Goal: Task Accomplishment & Management: Use online tool/utility

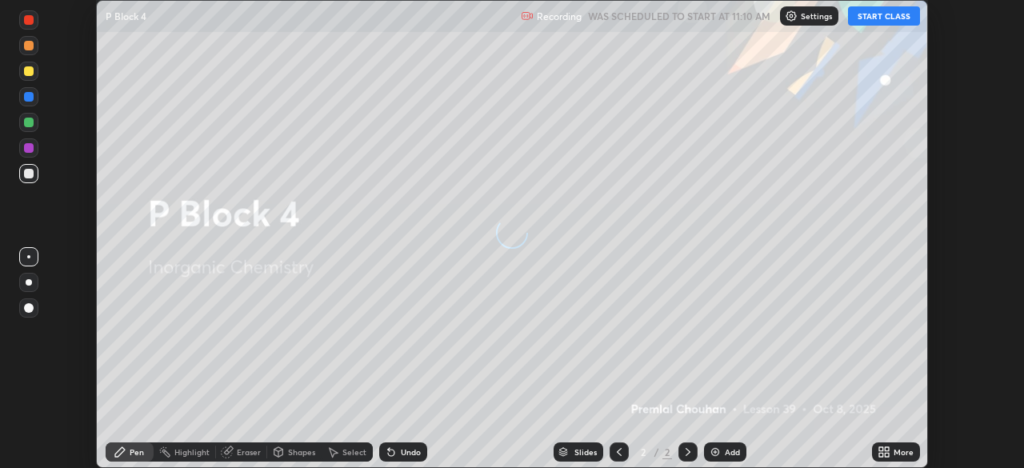
scroll to position [468, 1024]
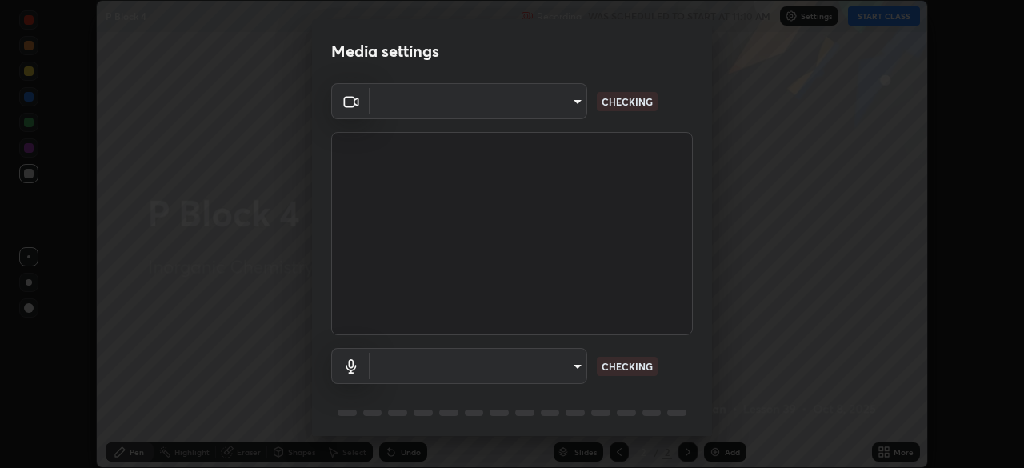
type input "6d46a3bbb121808cbb74c832f71dfccd0f2f4db2e0a8dcefa18edd627fde2ff4"
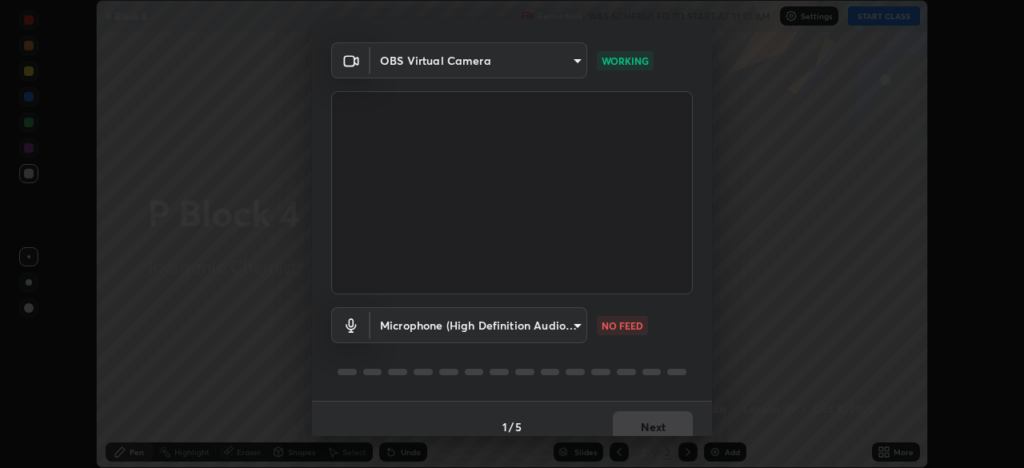
scroll to position [57, 0]
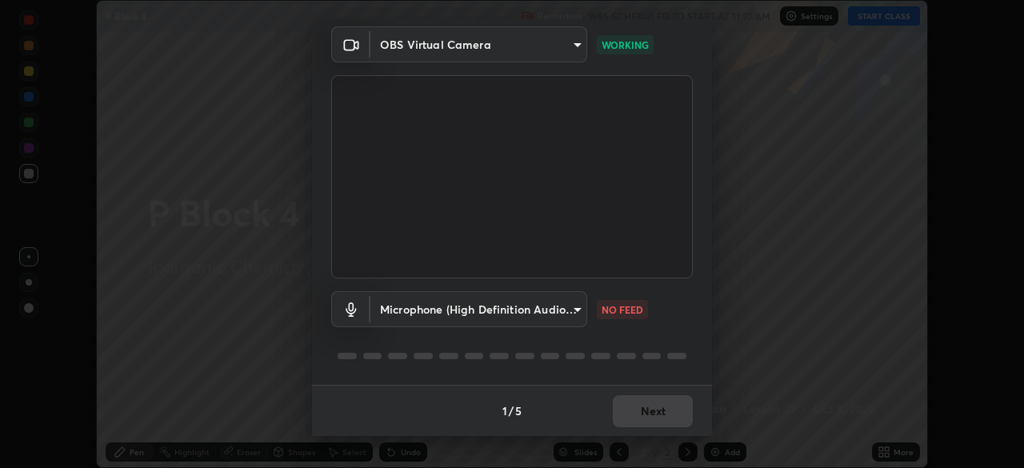
click at [497, 312] on body "Erase all P Block 4 Recording WAS SCHEDULED TO START AT 11:10 AM Settings START…" at bounding box center [512, 234] width 1024 height 468
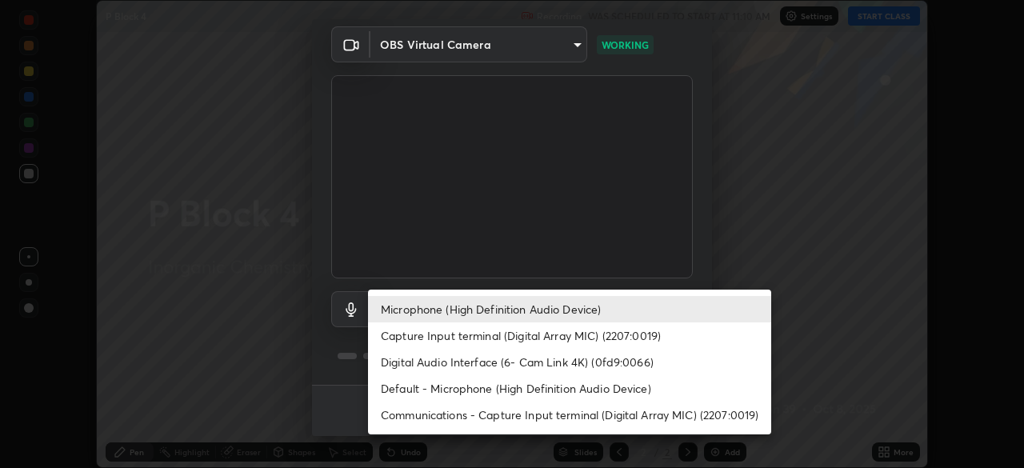
click at [405, 363] on li "Digital Audio Interface (6- Cam Link 4K) (0fd9:0066)" at bounding box center [569, 362] width 403 height 26
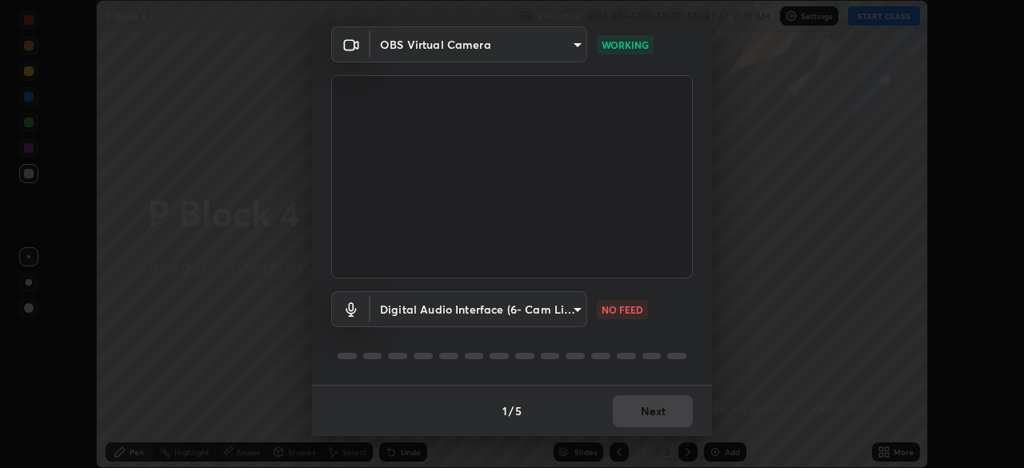
click at [414, 309] on body "Erase all P Block 4 Recording WAS SCHEDULED TO START AT 11:10 AM Settings START…" at bounding box center [512, 234] width 1024 height 468
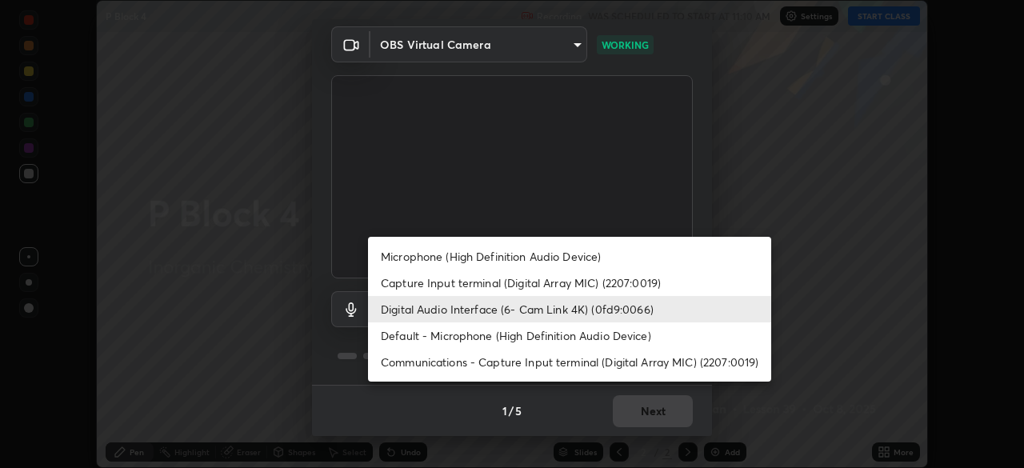
click at [413, 254] on li "Microphone (High Definition Audio Device)" at bounding box center [569, 256] width 403 height 26
type input "542551534069d815422f2d39fde6cbae80a89d9e5025ba2982a8294de1300f8f"
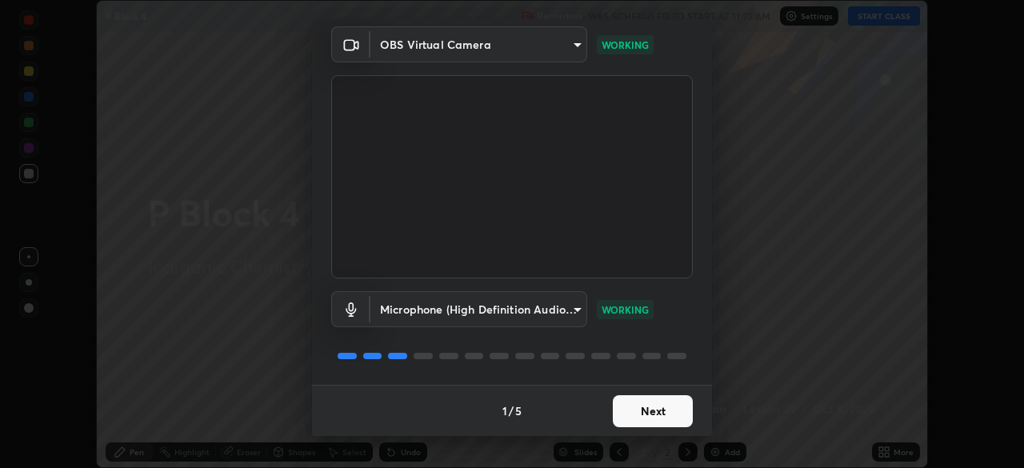
click at [640, 404] on button "Next" at bounding box center [653, 411] width 80 height 32
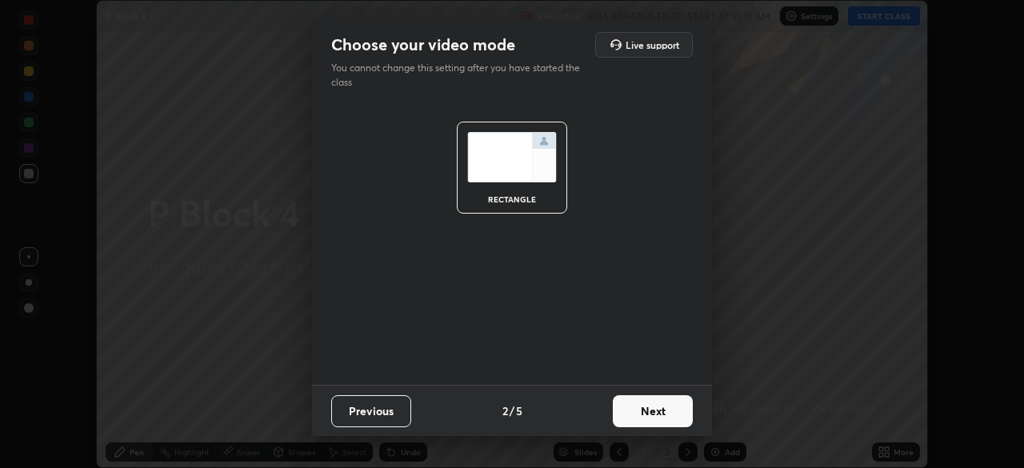
click at [675, 412] on button "Next" at bounding box center [653, 411] width 80 height 32
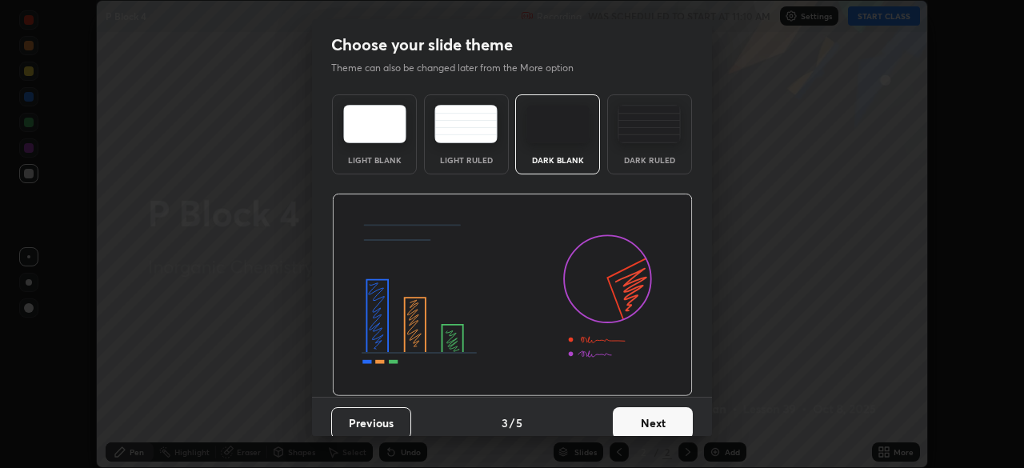
click at [681, 417] on button "Next" at bounding box center [653, 423] width 80 height 32
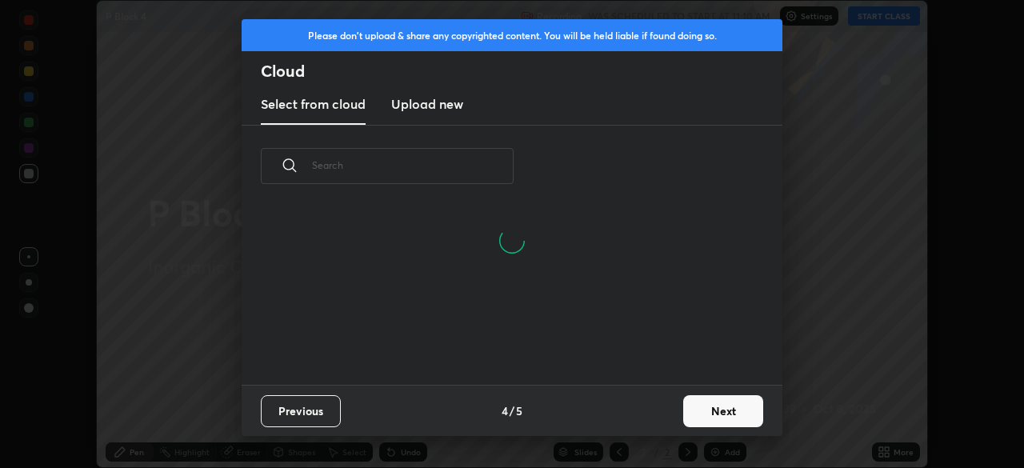
scroll to position [178, 513]
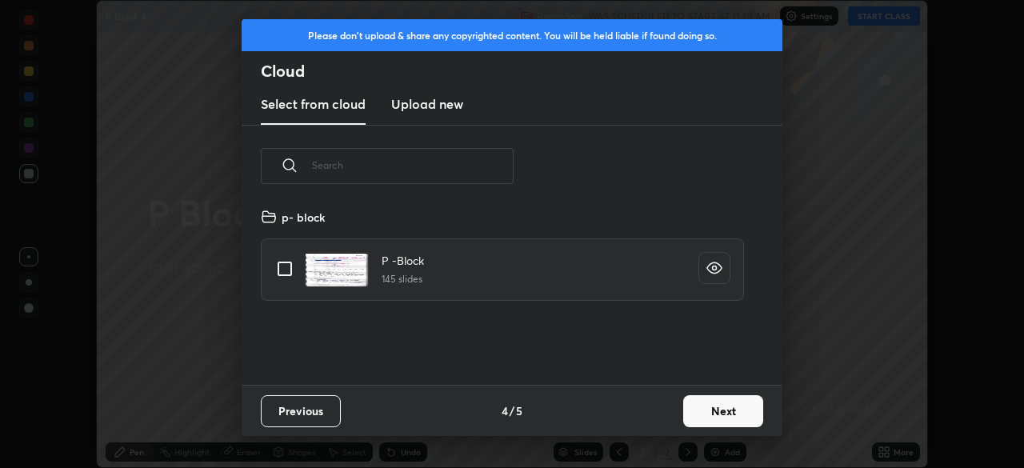
click at [708, 413] on button "Next" at bounding box center [723, 411] width 80 height 32
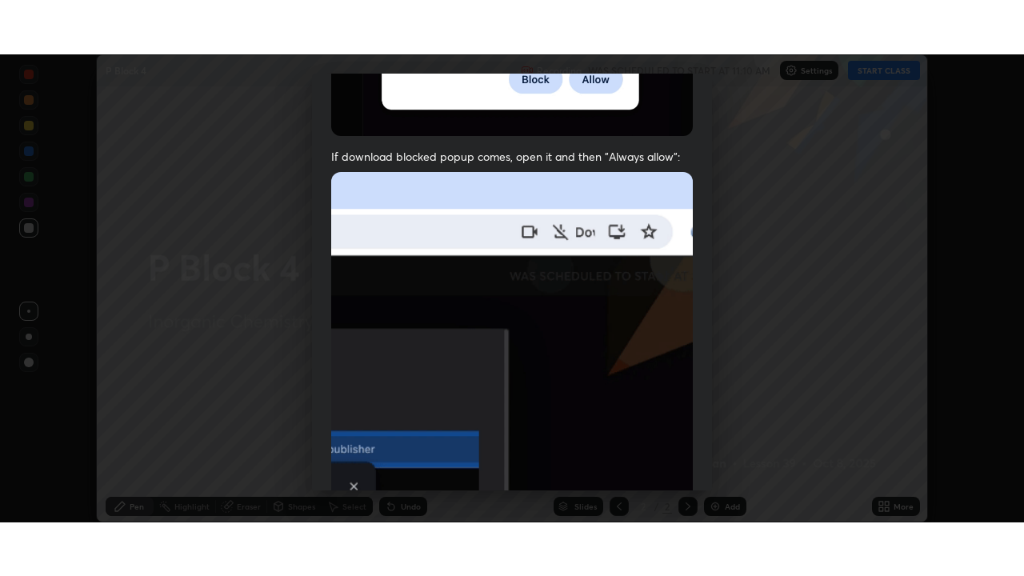
scroll to position [383, 0]
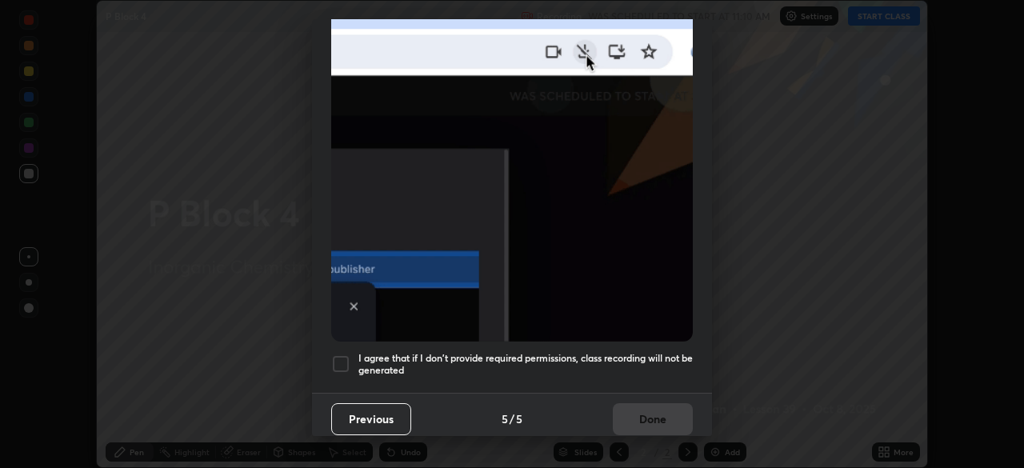
click at [341, 357] on div at bounding box center [340, 363] width 19 height 19
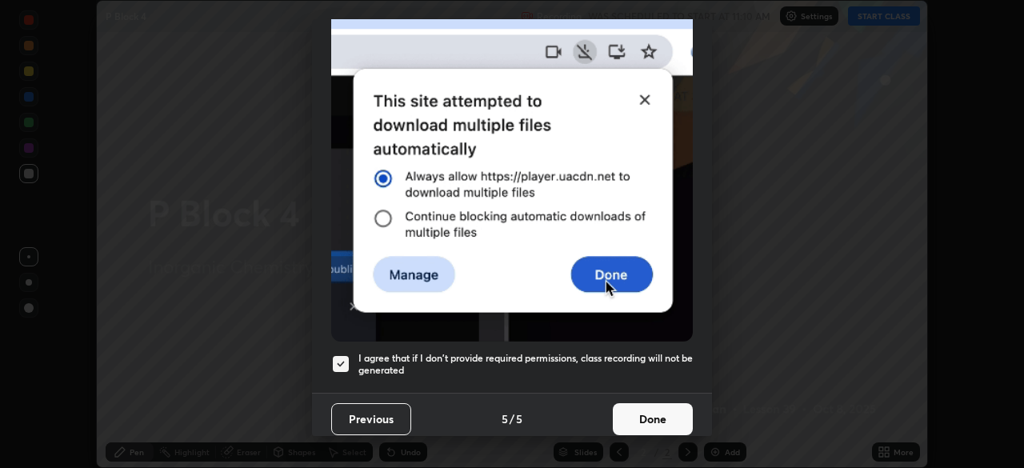
click at [657, 421] on button "Done" at bounding box center [653, 419] width 80 height 32
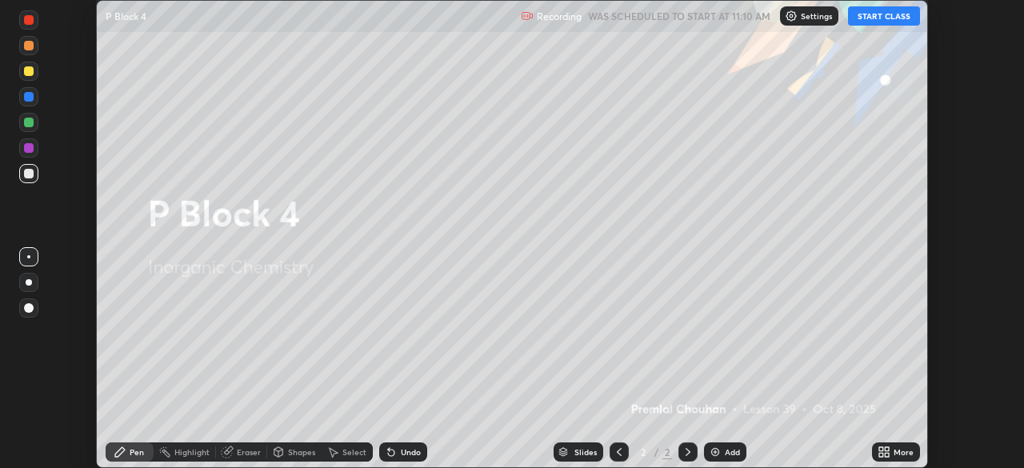
click at [863, 15] on button "START CLASS" at bounding box center [884, 15] width 72 height 19
click at [880, 456] on icon at bounding box center [881, 455] width 4 height 4
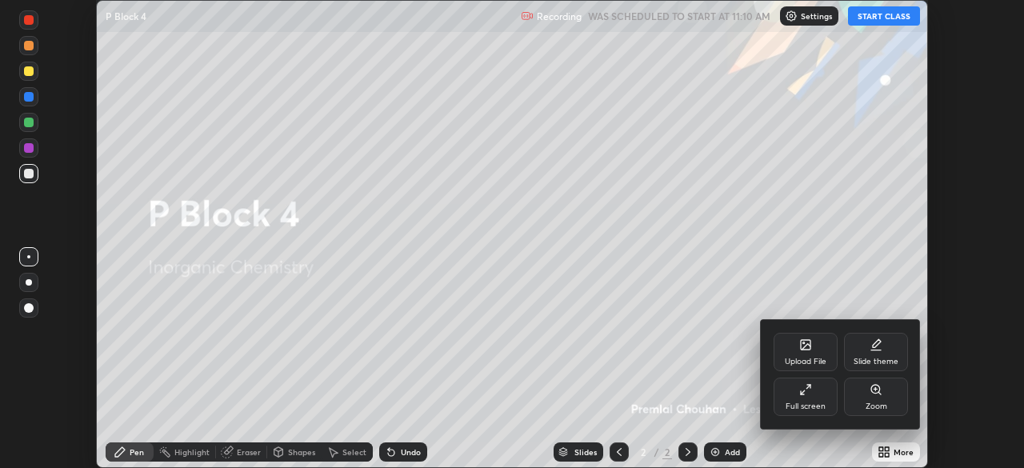
click at [811, 389] on icon at bounding box center [805, 389] width 13 height 13
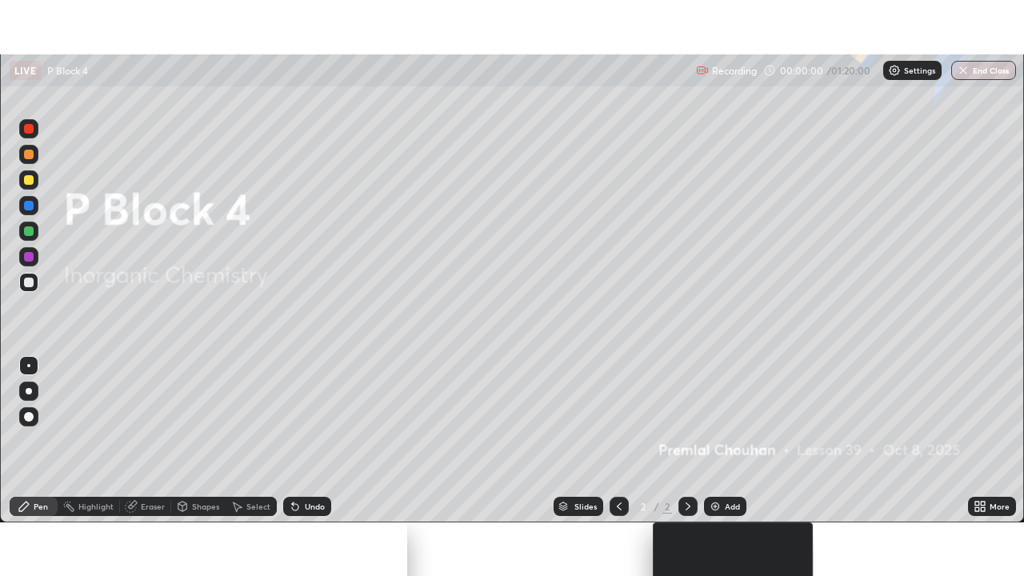
scroll to position [576, 1024]
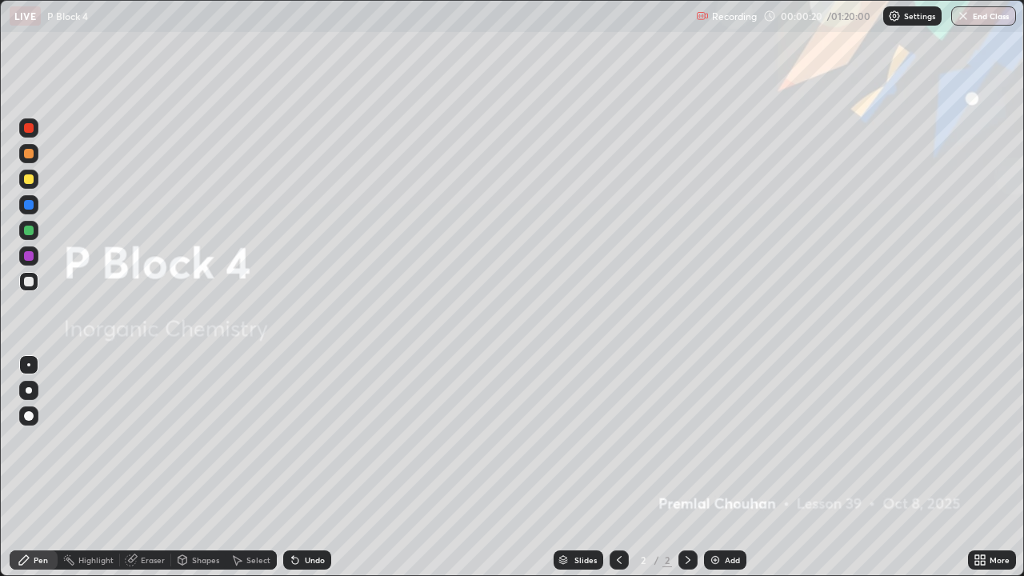
click at [982, 467] on icon at bounding box center [982, 557] width 4 height 4
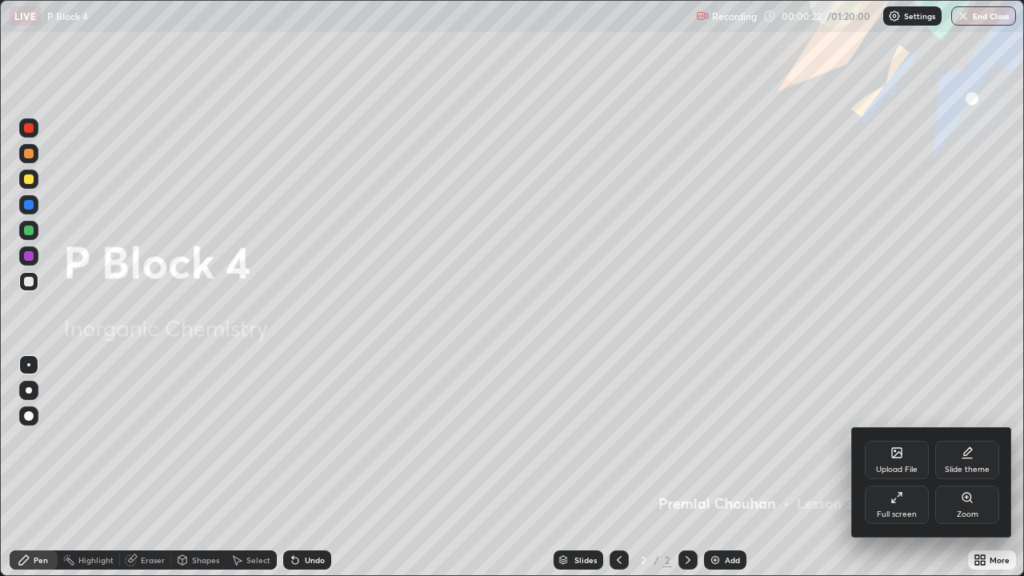
click at [895, 463] on div "Upload File" at bounding box center [896, 460] width 64 height 38
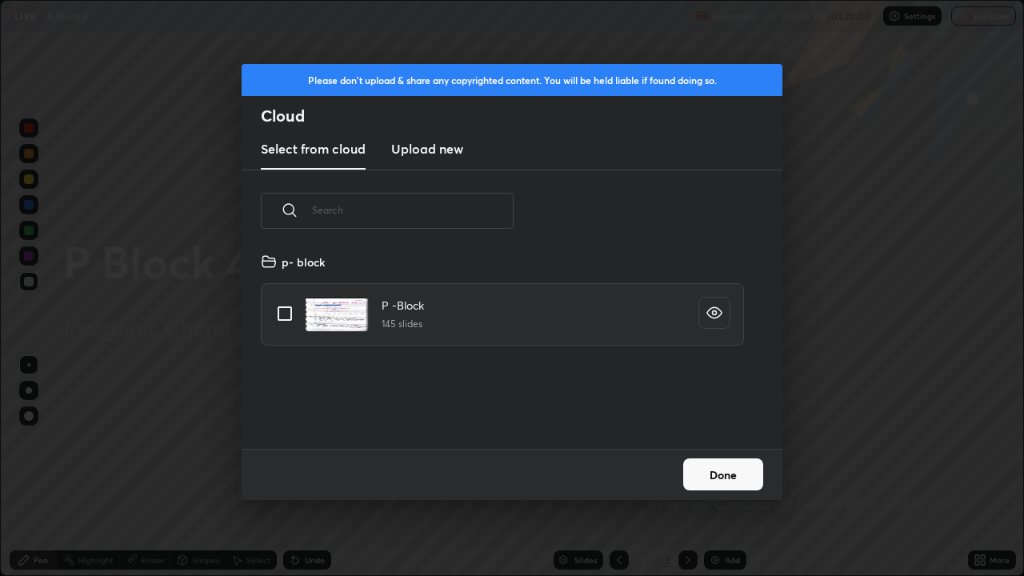
scroll to position [197, 513]
click at [285, 312] on input "grid" at bounding box center [285, 314] width 34 height 34
checkbox input "true"
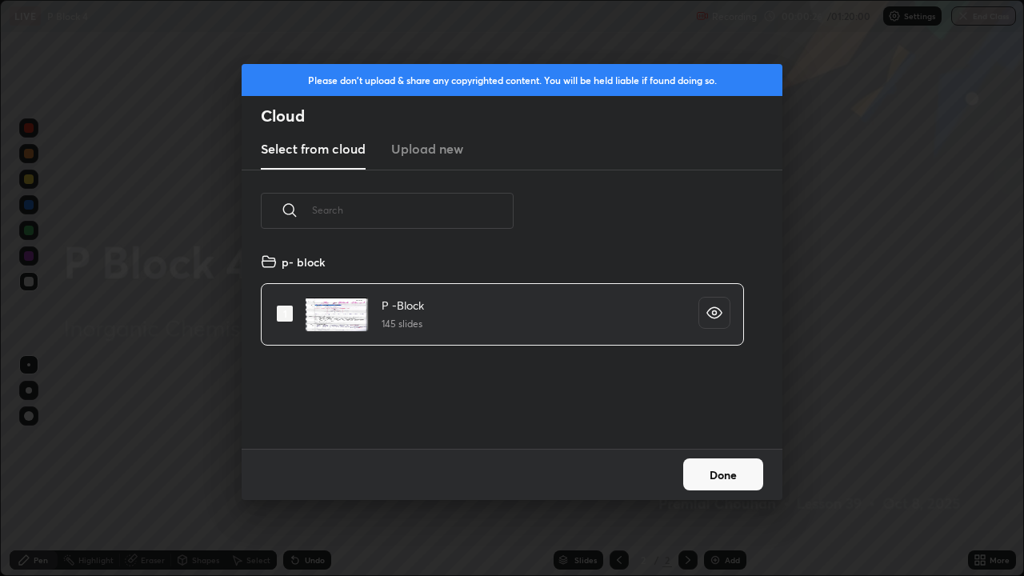
click at [715, 467] on button "Done" at bounding box center [723, 474] width 80 height 32
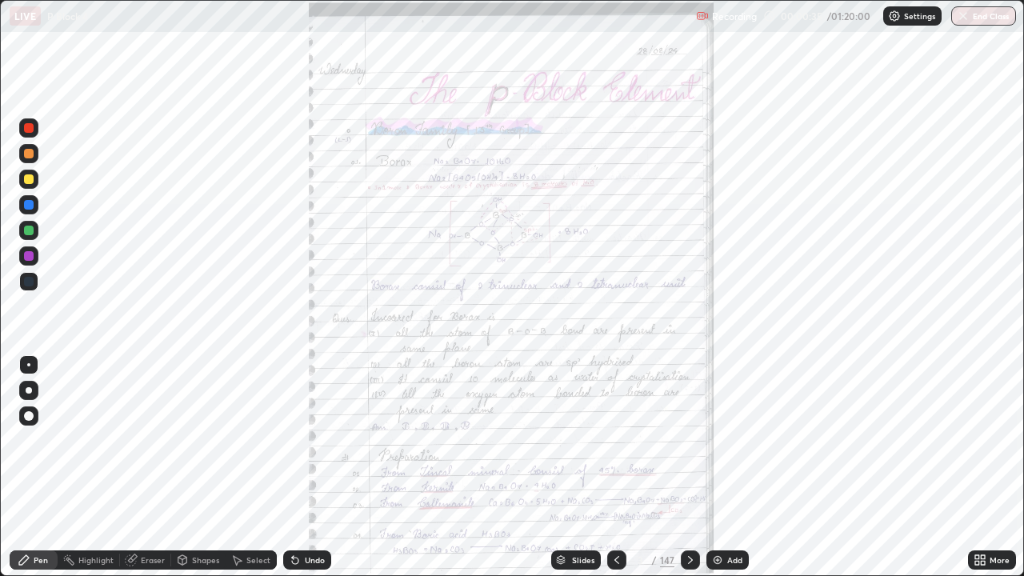
click at [573, 467] on div "Slides" at bounding box center [583, 560] width 22 height 8
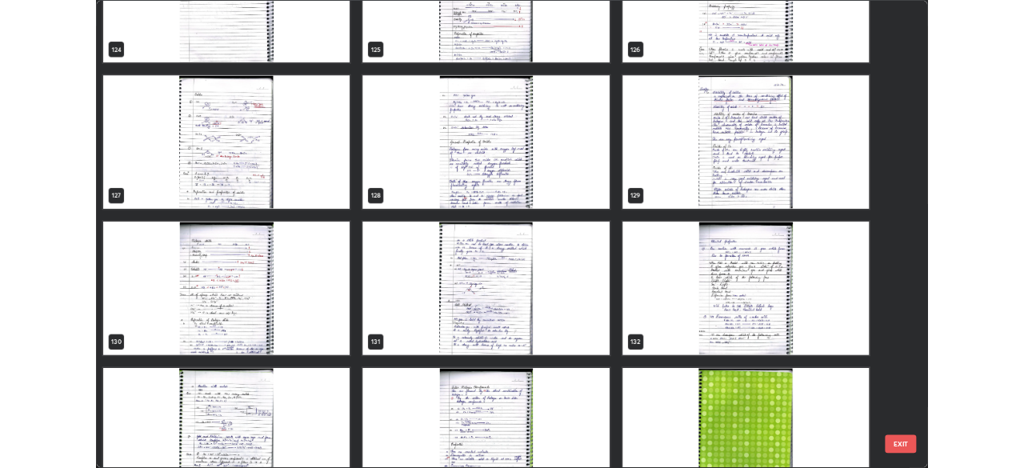
scroll to position [7457, 0]
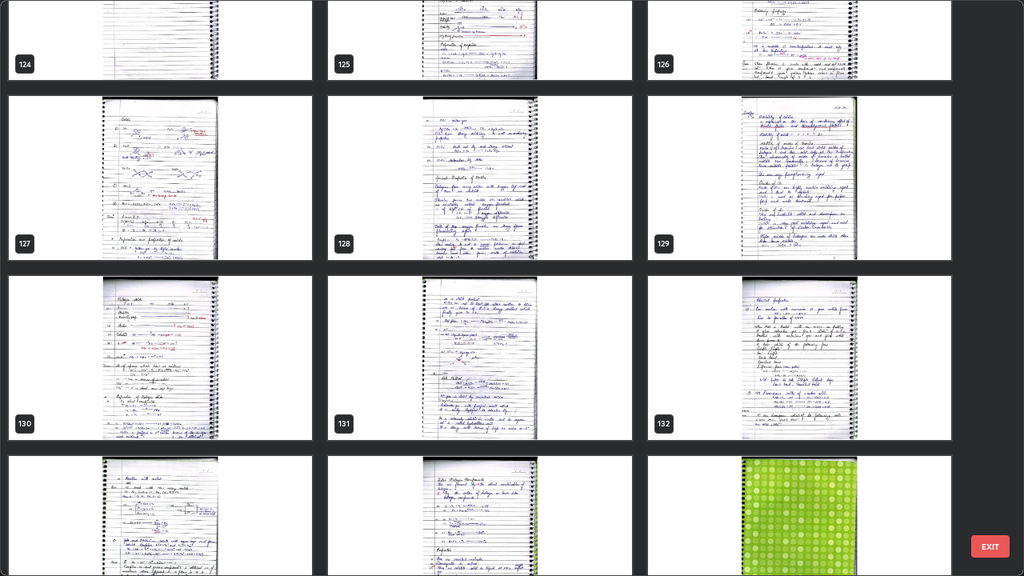
click at [129, 244] on img "grid" at bounding box center [160, 178] width 303 height 164
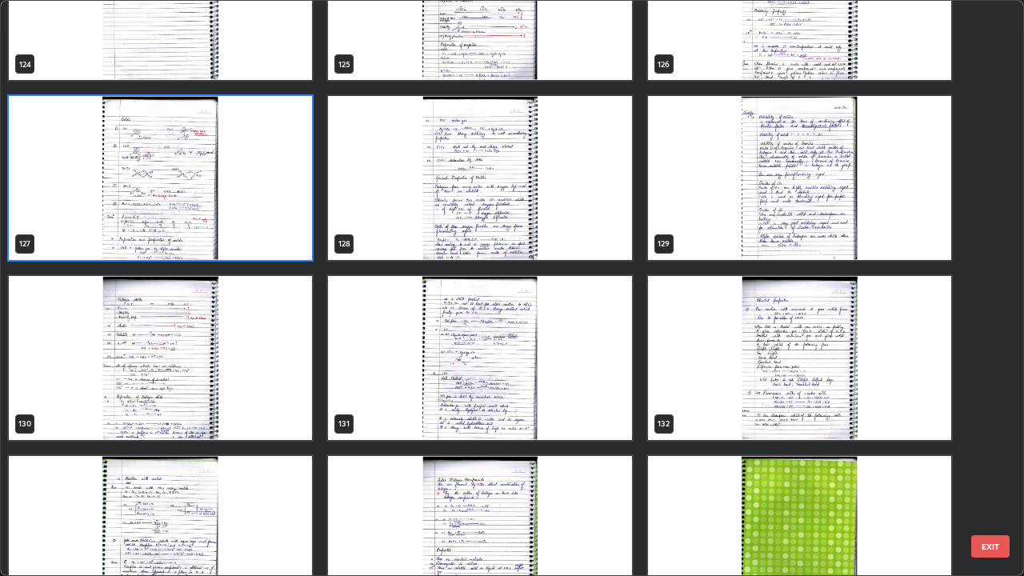
click at [123, 242] on img "grid" at bounding box center [160, 178] width 303 height 164
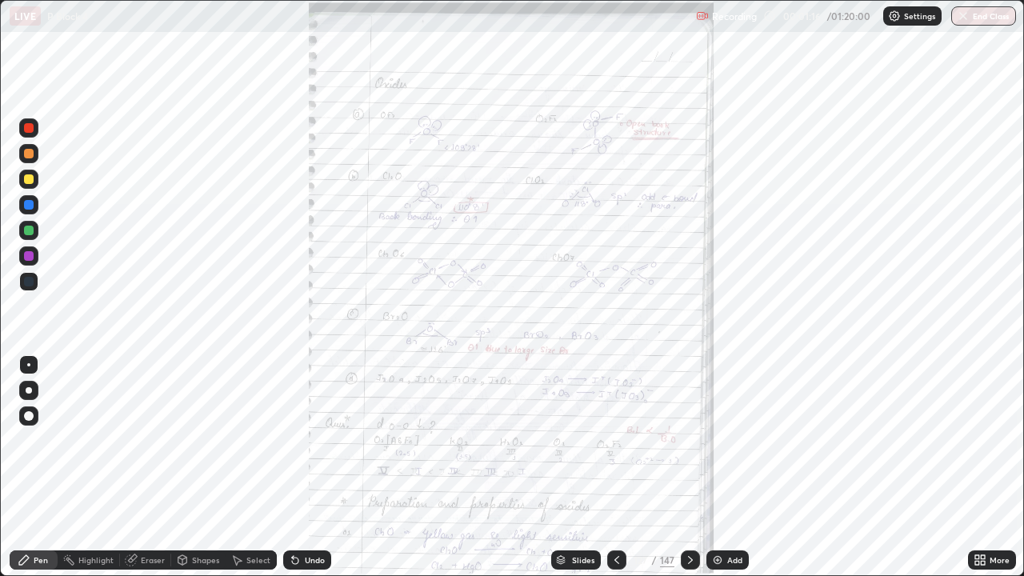
click at [688, 467] on icon at bounding box center [690, 560] width 5 height 8
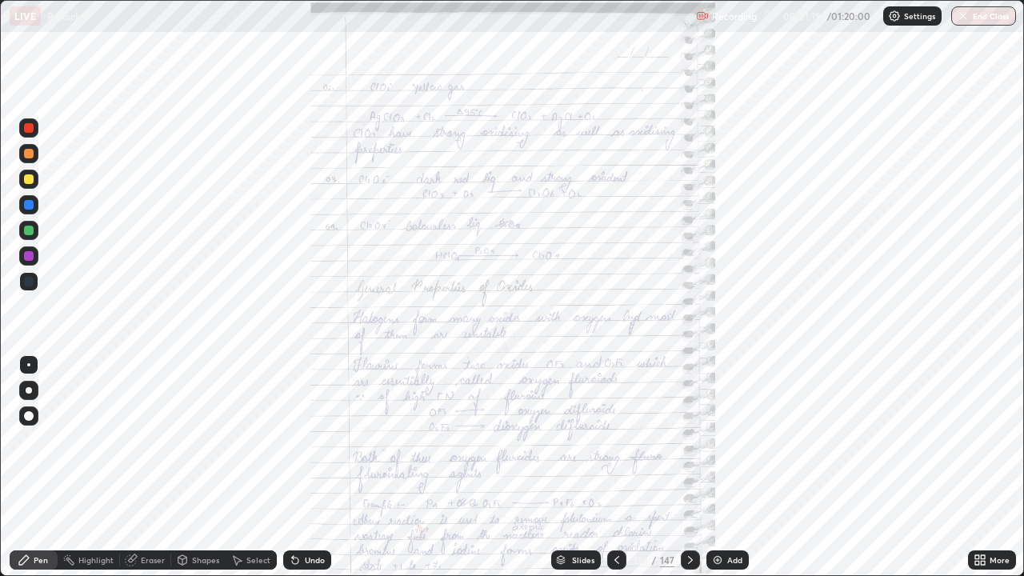
click at [977, 467] on icon at bounding box center [977, 557] width 4 height 4
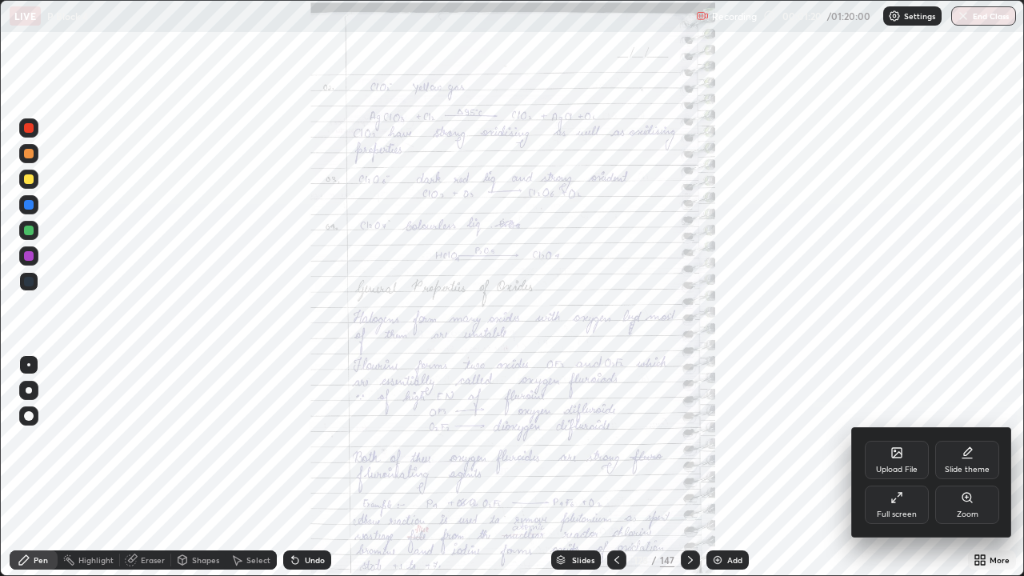
click at [967, 467] on div "Zoom" at bounding box center [967, 504] width 64 height 38
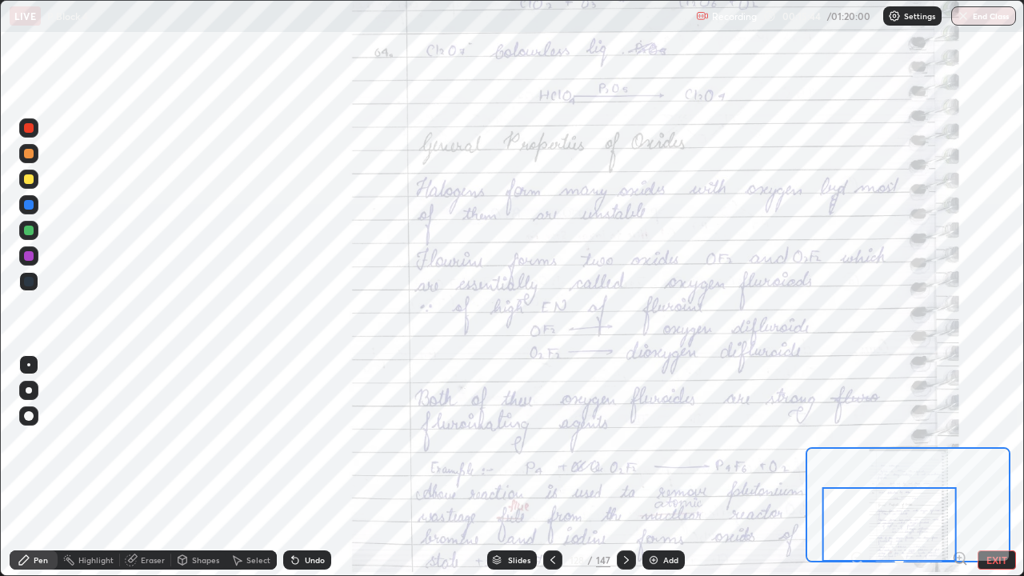
click at [26, 153] on div at bounding box center [29, 154] width 10 height 10
click at [28, 155] on div at bounding box center [29, 154] width 10 height 10
click at [29, 233] on div at bounding box center [29, 231] width 10 height 10
click at [32, 230] on div at bounding box center [29, 231] width 10 height 10
click at [27, 179] on div at bounding box center [29, 179] width 10 height 10
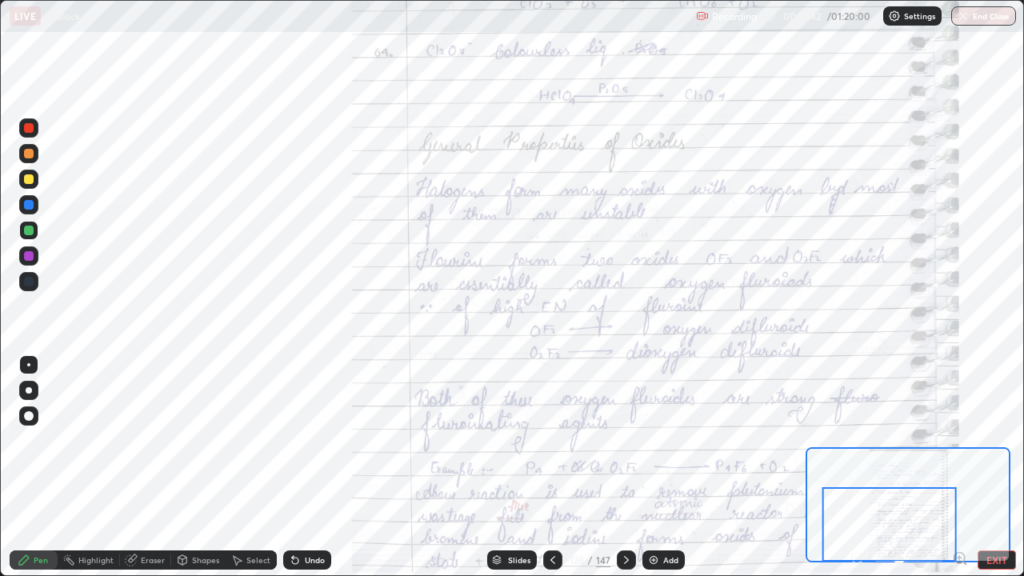
click at [24, 182] on div at bounding box center [29, 179] width 10 height 10
click at [145, 467] on div "Eraser" at bounding box center [153, 560] width 24 height 8
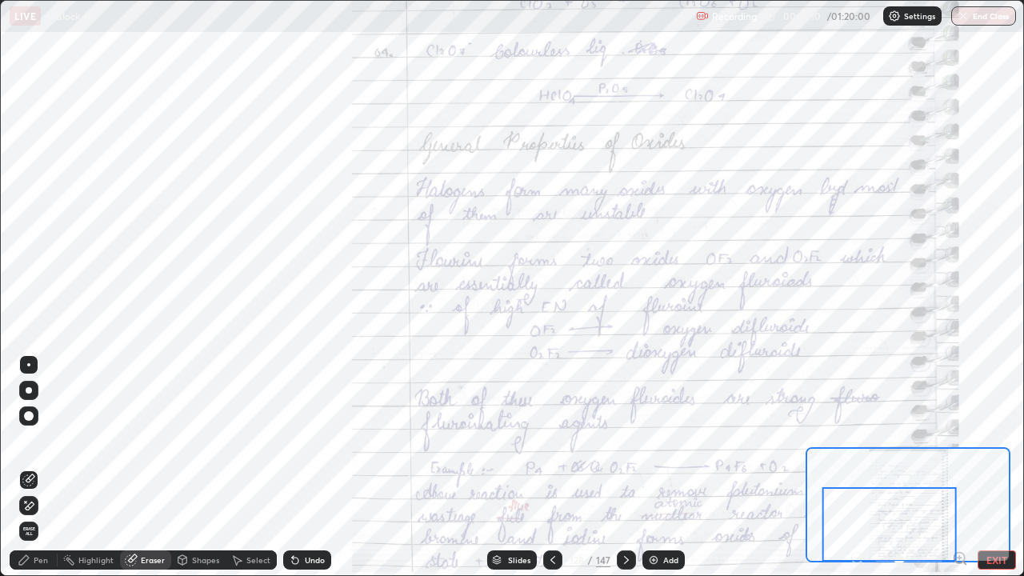
click at [46, 467] on div "Pen" at bounding box center [41, 560] width 14 height 8
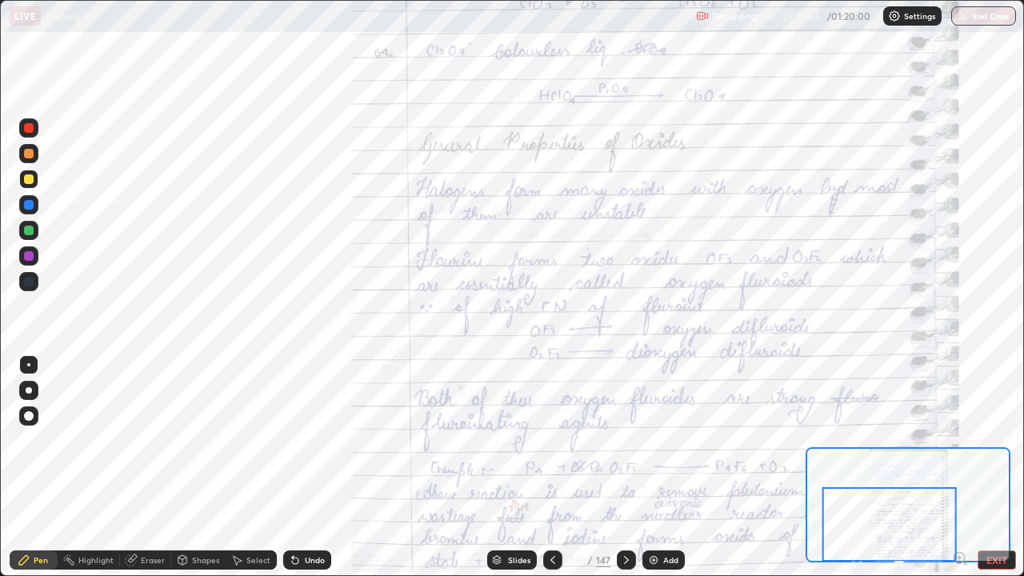
click at [28, 230] on div at bounding box center [29, 231] width 10 height 10
click at [34, 198] on div at bounding box center [28, 204] width 19 height 19
click at [34, 186] on div at bounding box center [28, 179] width 19 height 19
click at [28, 281] on div at bounding box center [29, 282] width 10 height 10
click at [26, 282] on div at bounding box center [29, 282] width 10 height 10
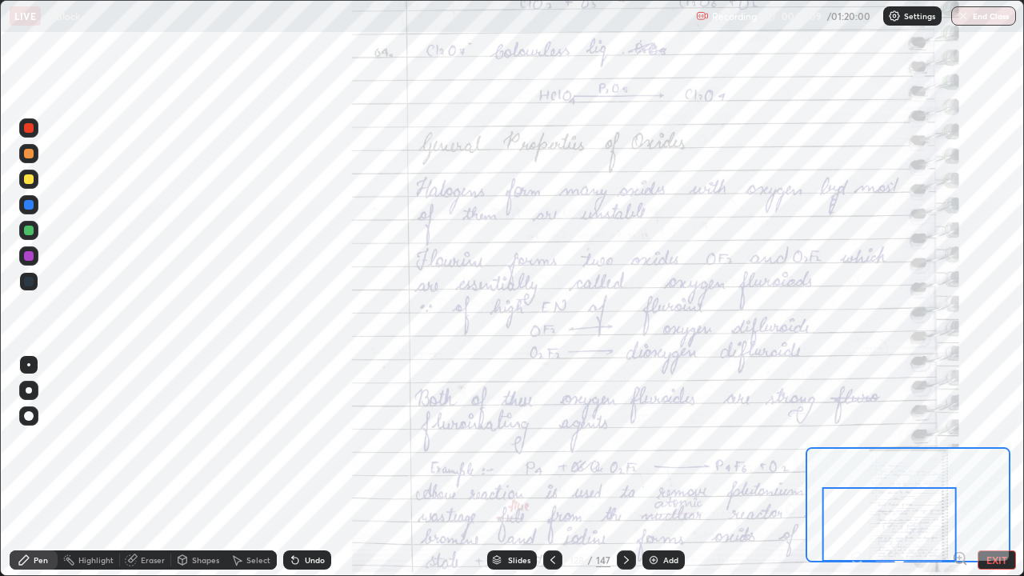
click at [624, 467] on icon at bounding box center [626, 560] width 5 height 8
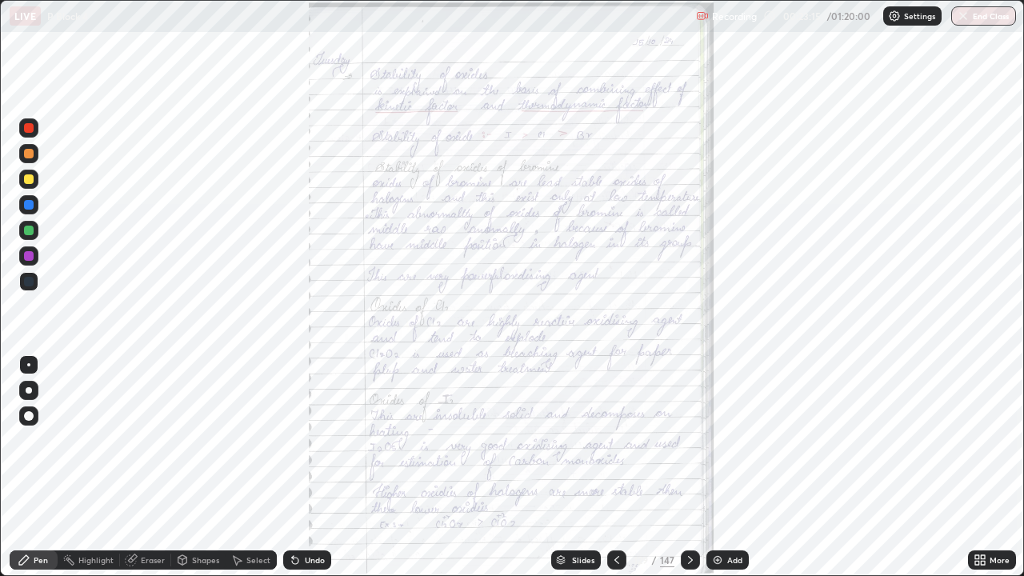
click at [976, 467] on icon at bounding box center [977, 557] width 4 height 4
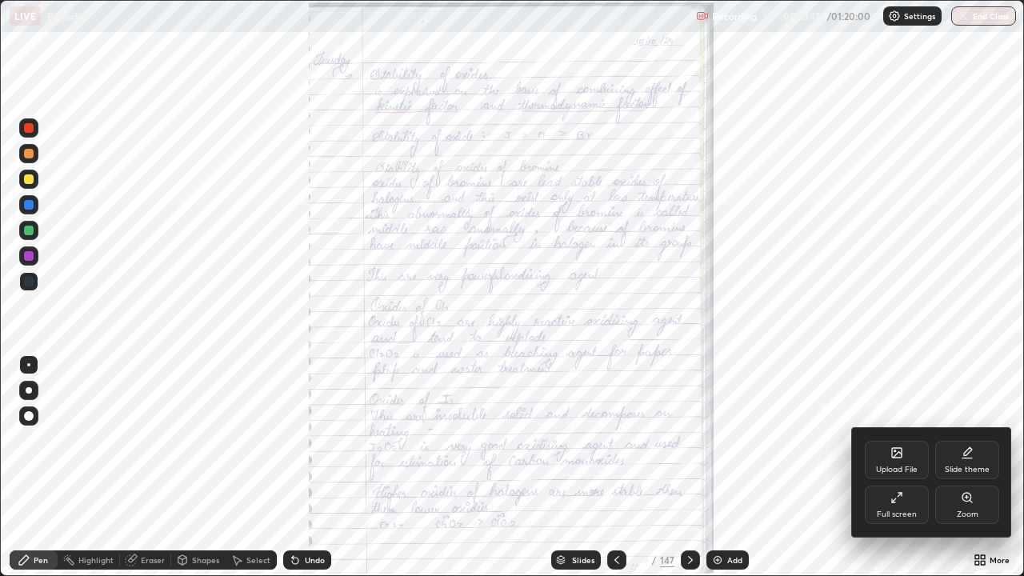
click at [960, 467] on div "Zoom" at bounding box center [967, 514] width 22 height 8
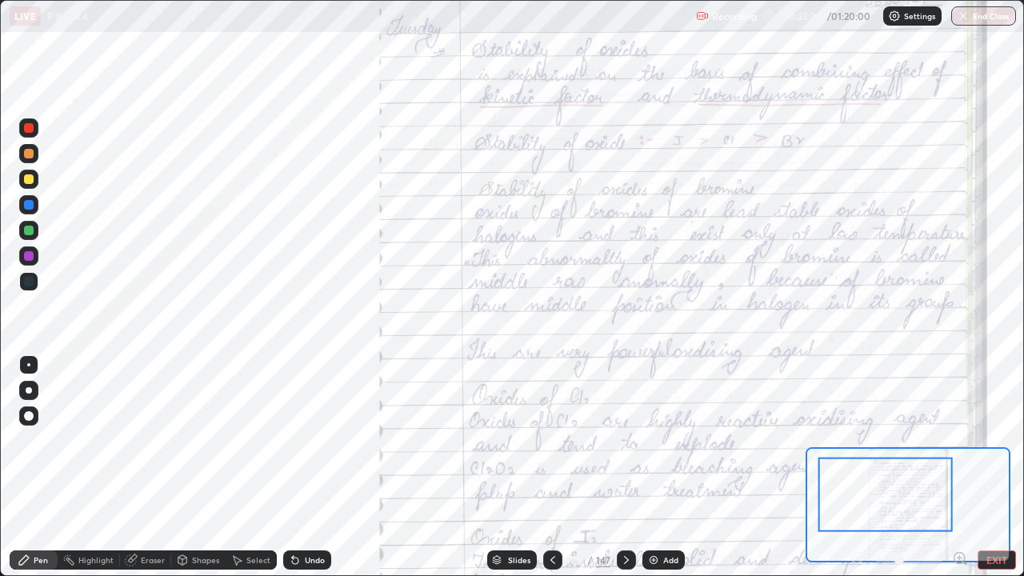
click at [28, 160] on div at bounding box center [28, 153] width 19 height 19
click at [30, 154] on div at bounding box center [29, 154] width 10 height 10
click at [29, 234] on div at bounding box center [29, 231] width 10 height 10
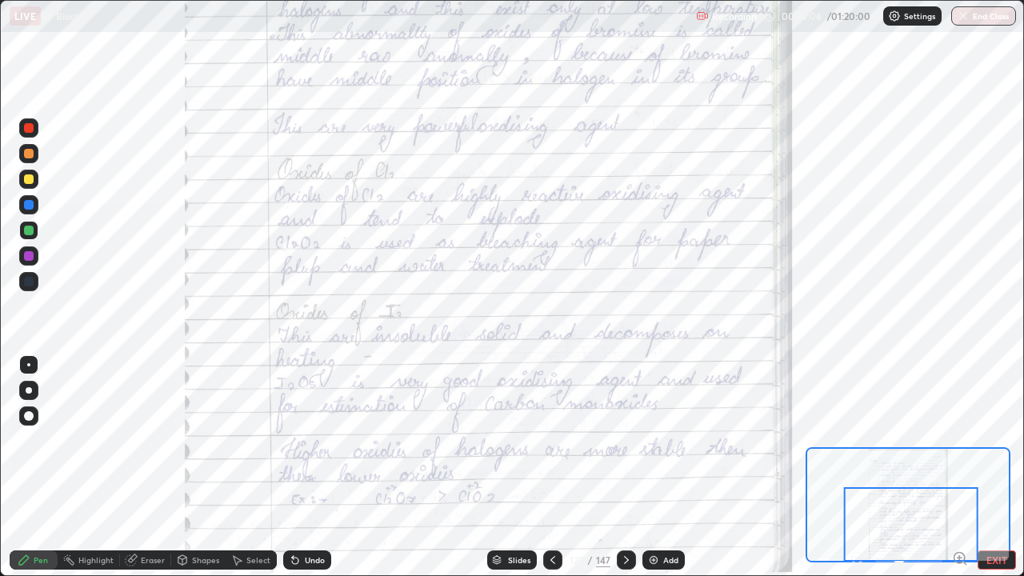
click at [633, 467] on div at bounding box center [626, 559] width 19 height 19
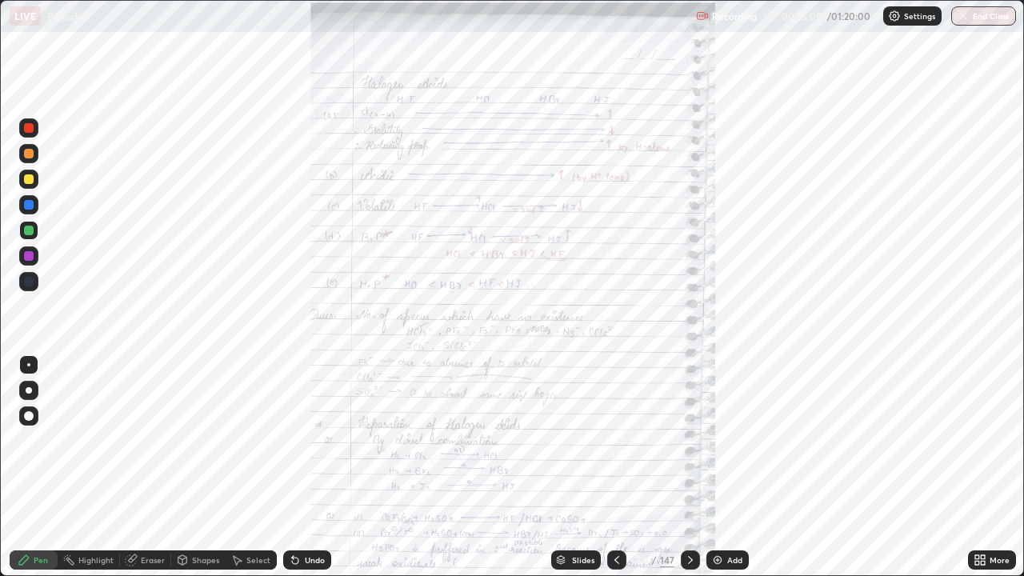
click at [976, 467] on icon at bounding box center [977, 563] width 4 height 4
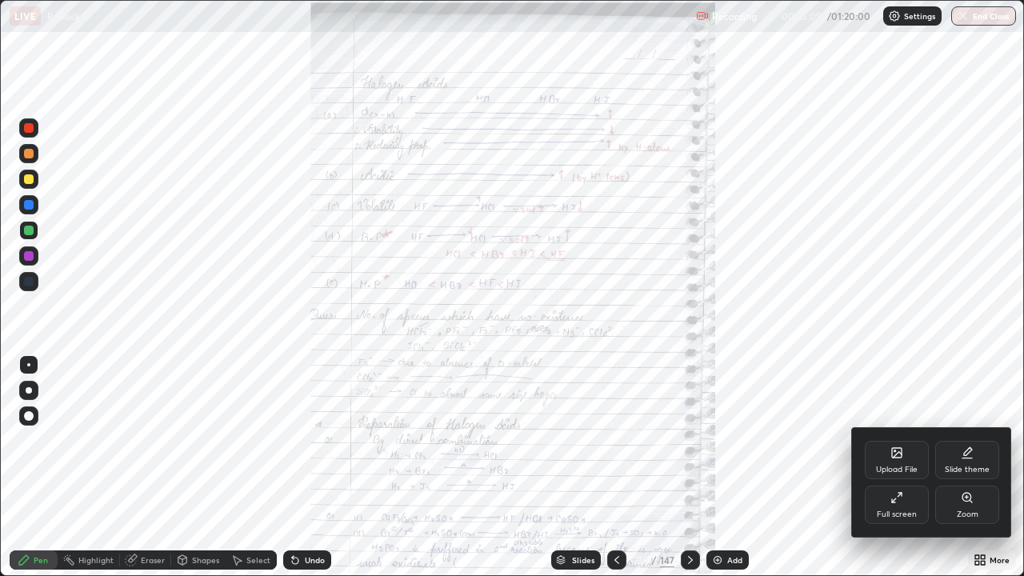
click at [960, 467] on div "Zoom" at bounding box center [967, 504] width 64 height 38
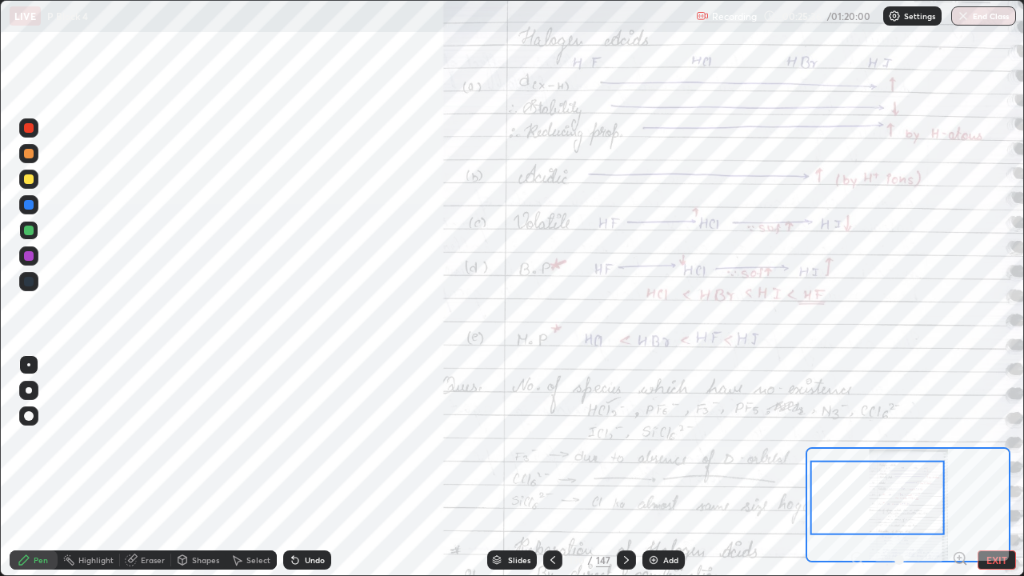
click at [26, 279] on div at bounding box center [29, 282] width 10 height 10
click at [26, 275] on div at bounding box center [28, 281] width 19 height 19
click at [26, 282] on div at bounding box center [29, 282] width 10 height 10
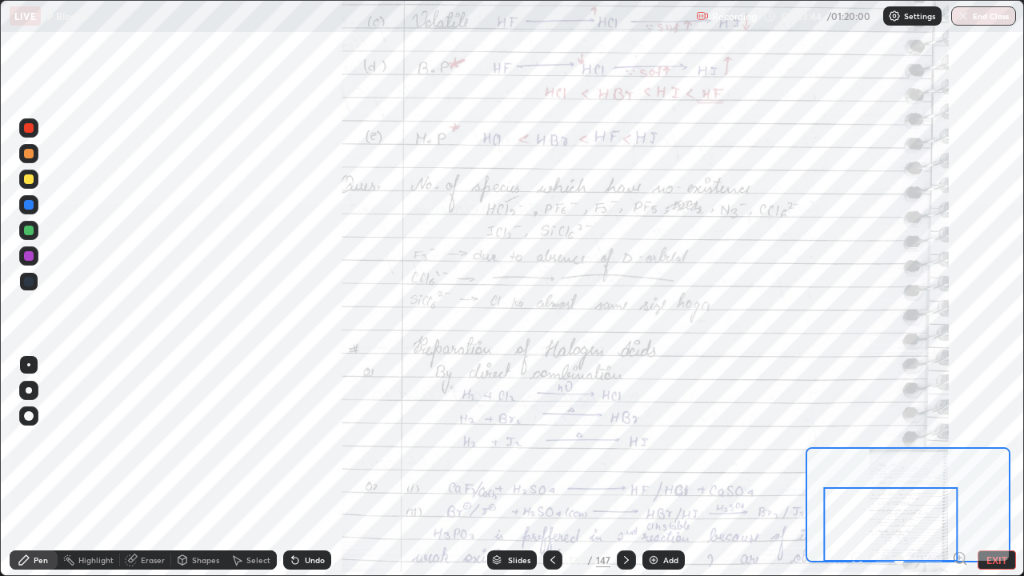
click at [485, 467] on div "Slides 130 / 147 Add" at bounding box center [585, 560] width 509 height 32
click at [633, 467] on div at bounding box center [626, 560] width 19 height 32
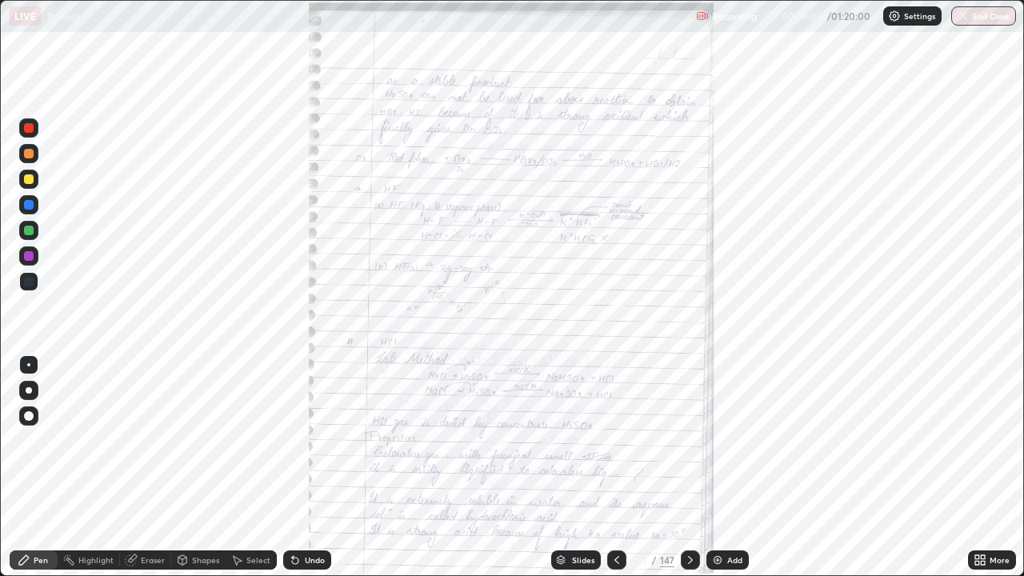
click at [978, 467] on icon at bounding box center [977, 557] width 4 height 4
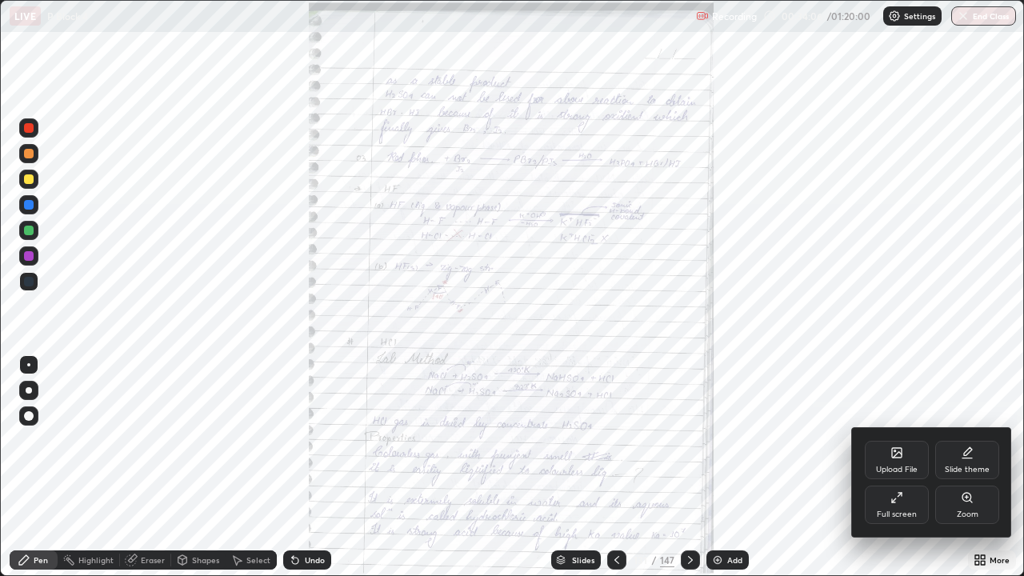
click at [955, 467] on div "Zoom" at bounding box center [967, 504] width 64 height 38
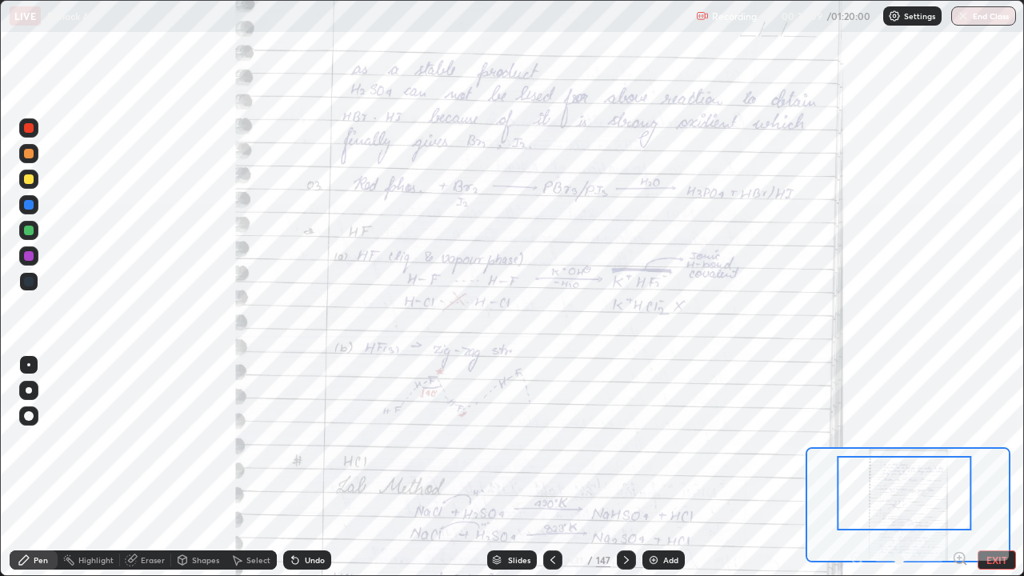
click at [956, 467] on div at bounding box center [904, 493] width 134 height 74
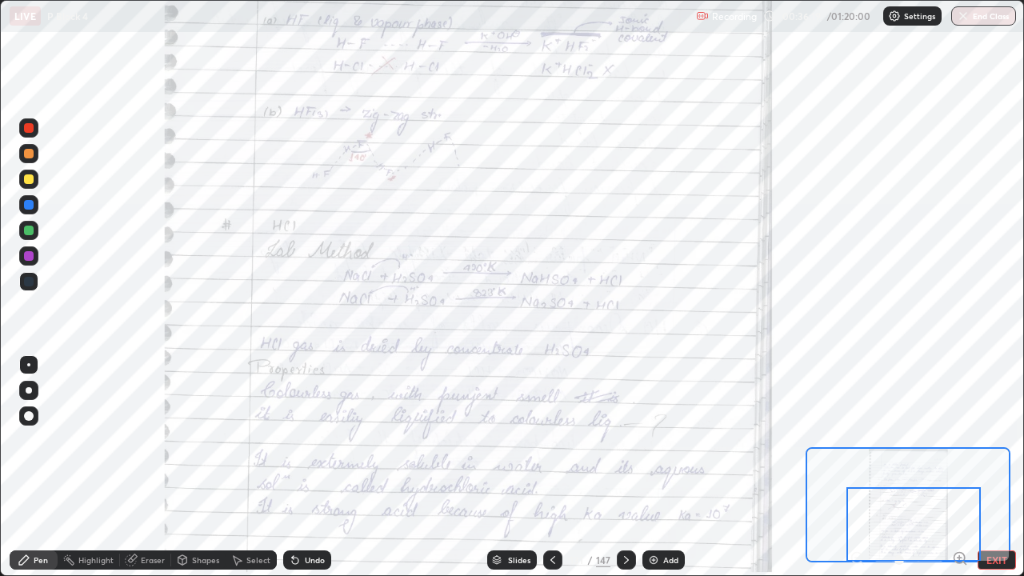
click at [626, 467] on icon at bounding box center [626, 559] width 13 height 13
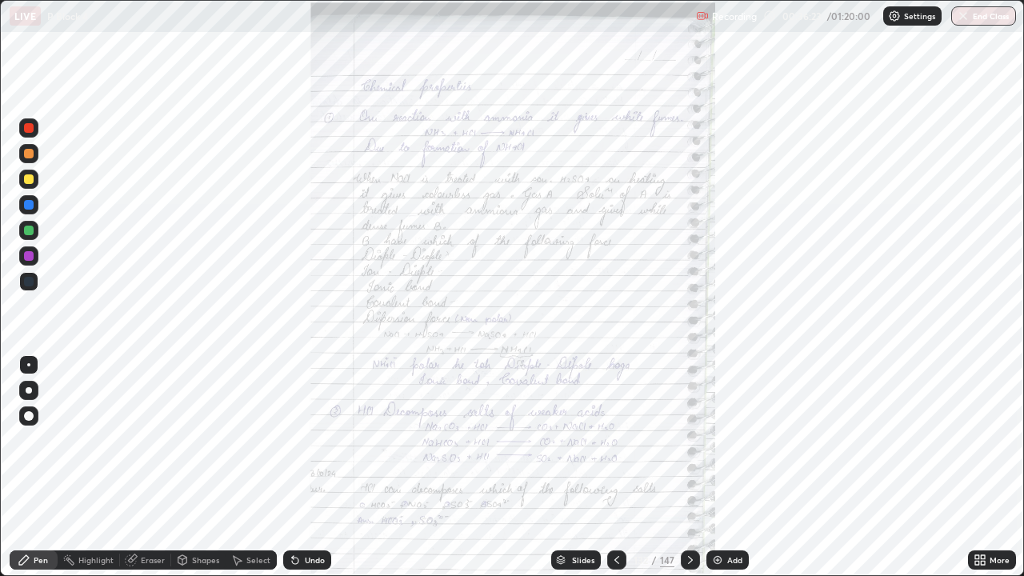
click at [976, 467] on icon at bounding box center [977, 557] width 4 height 4
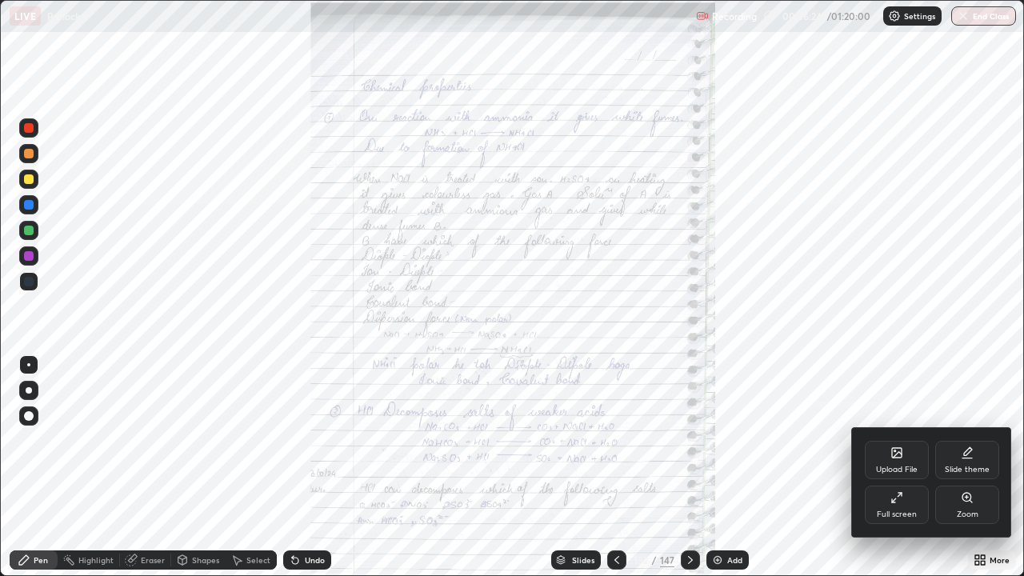
click at [954, 467] on div "Zoom" at bounding box center [967, 504] width 64 height 38
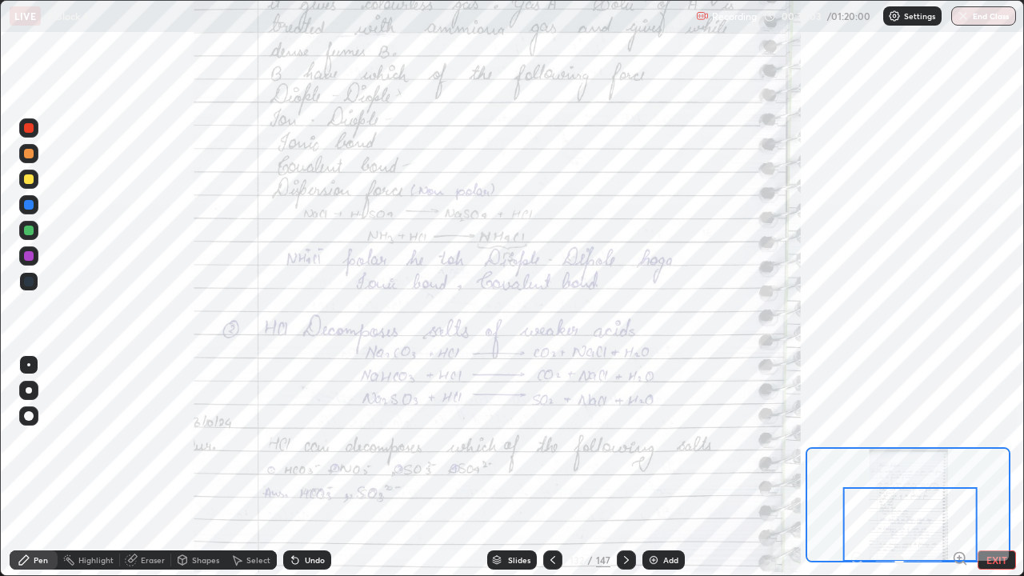
click at [617, 467] on div at bounding box center [626, 559] width 19 height 19
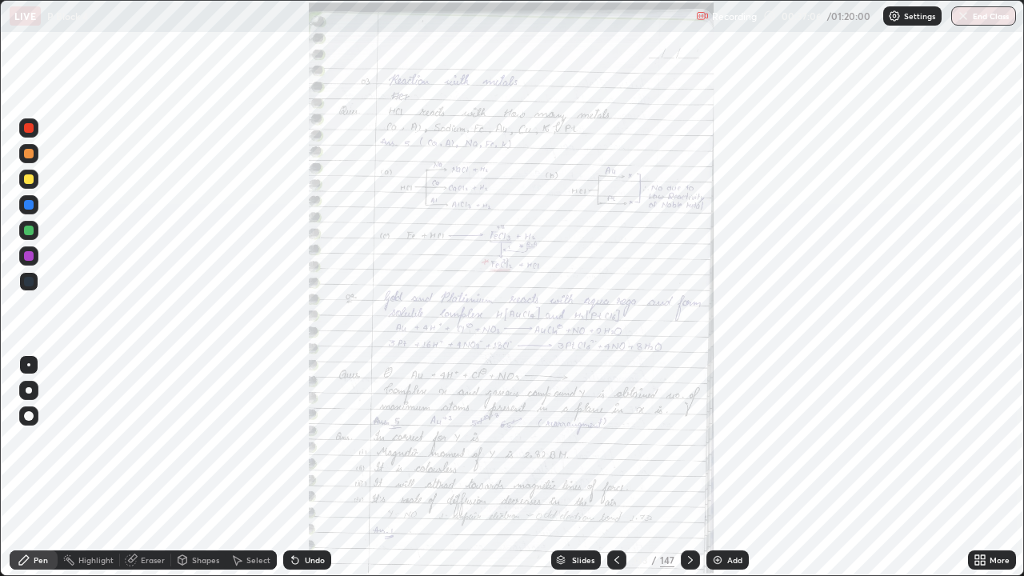
click at [975, 467] on icon at bounding box center [977, 557] width 4 height 4
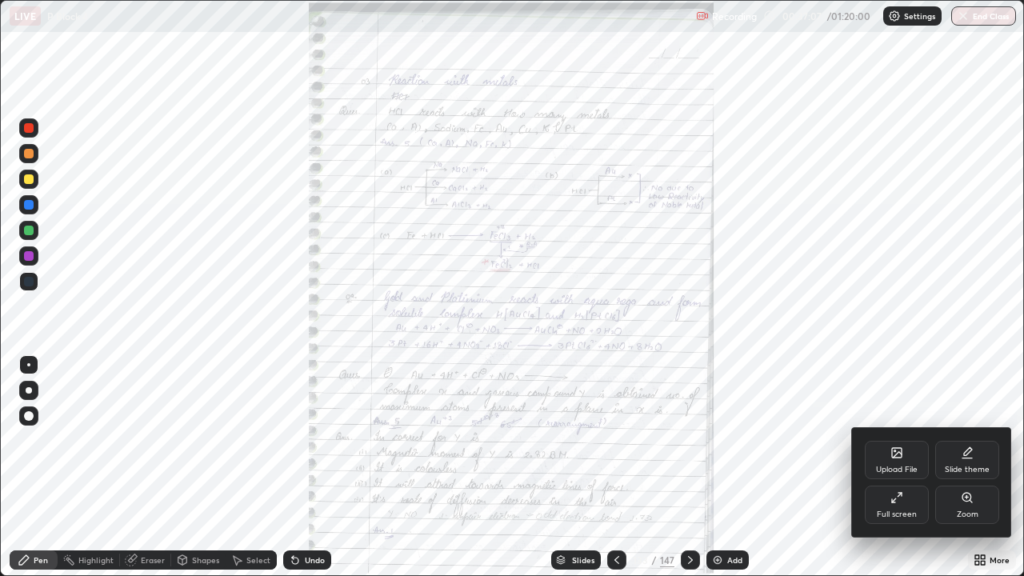
click at [958, 467] on div "Zoom" at bounding box center [967, 504] width 64 height 38
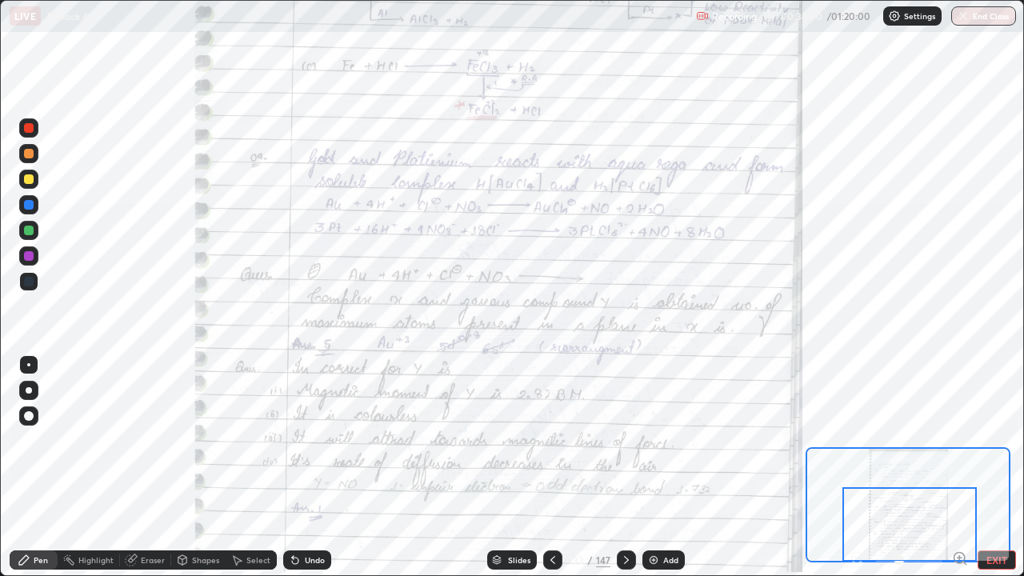
click at [624, 467] on icon at bounding box center [626, 559] width 13 height 13
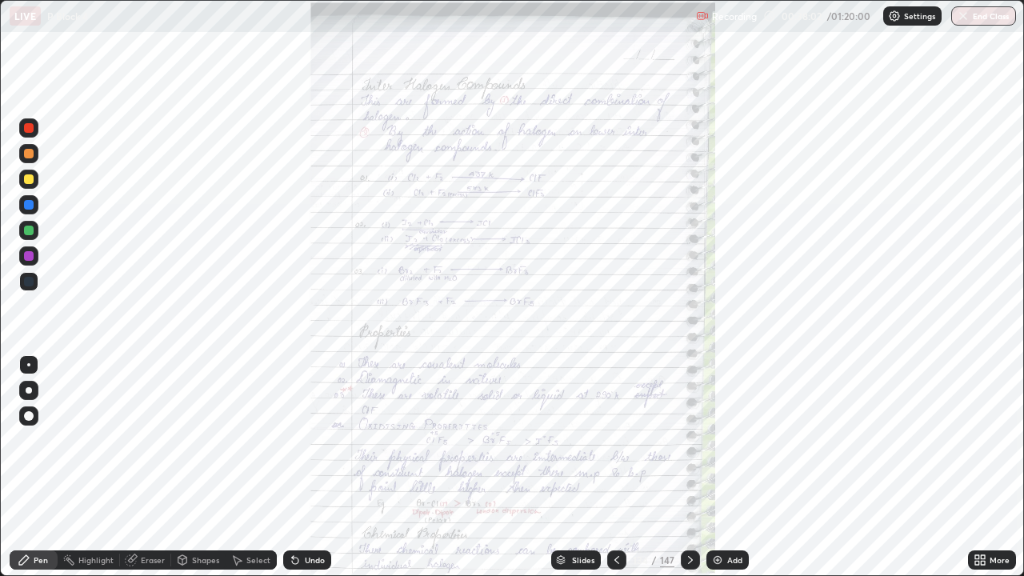
click at [980, 467] on icon at bounding box center [979, 559] width 13 height 13
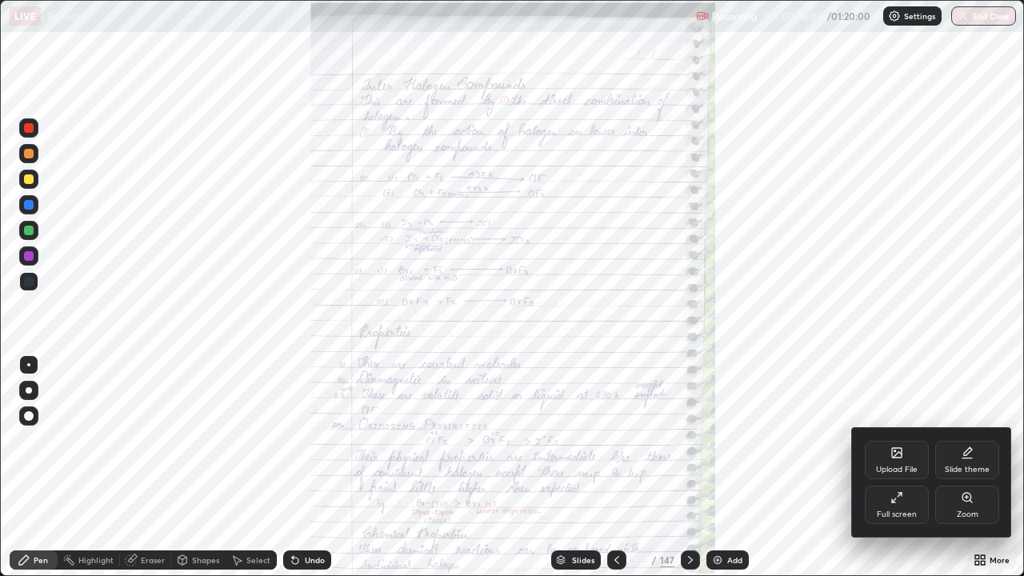
click at [955, 467] on div "Zoom" at bounding box center [967, 504] width 64 height 38
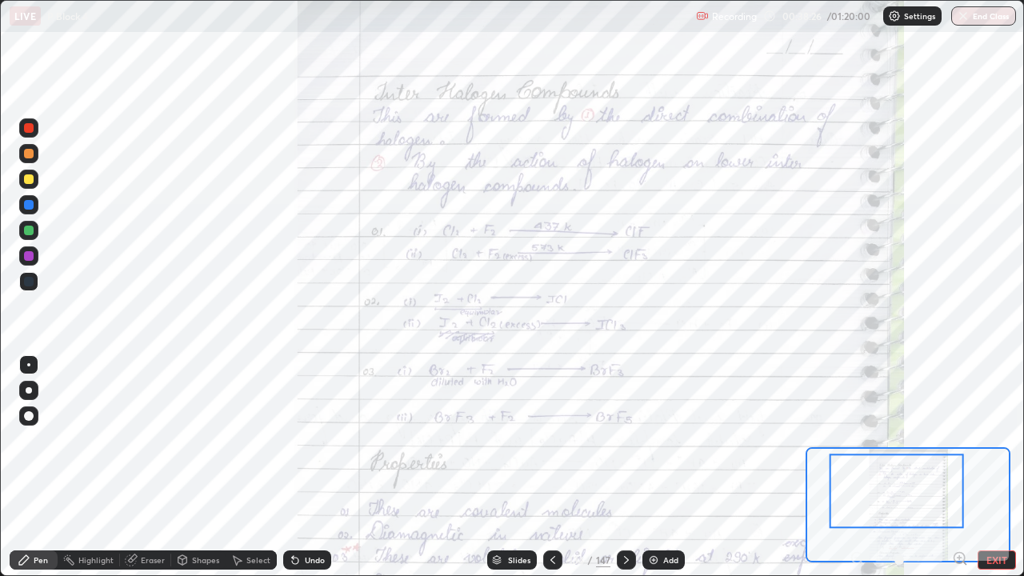
click at [550, 467] on icon at bounding box center [552, 560] width 5 height 8
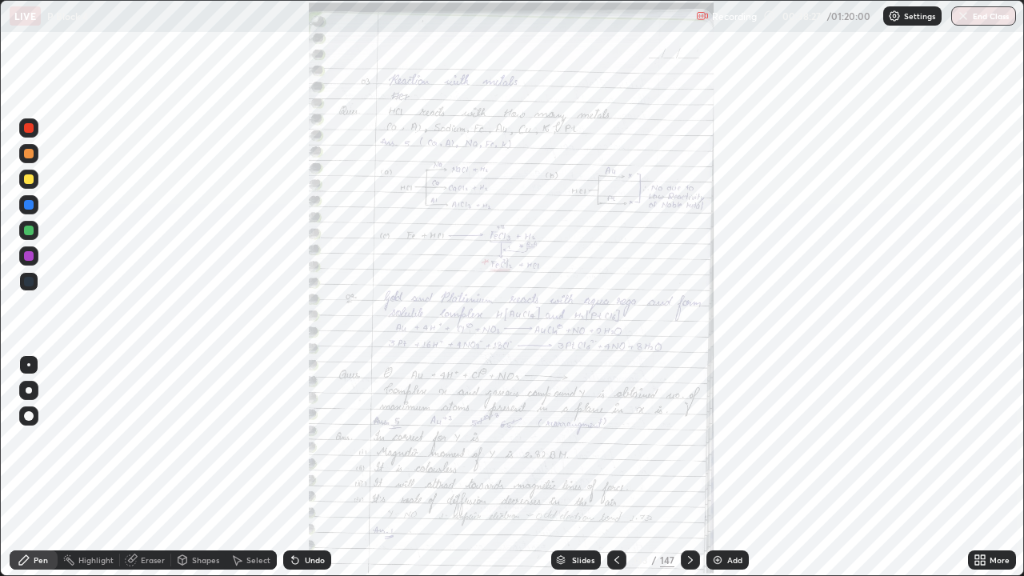
click at [615, 467] on icon at bounding box center [616, 559] width 13 height 13
click at [614, 467] on icon at bounding box center [616, 559] width 13 height 13
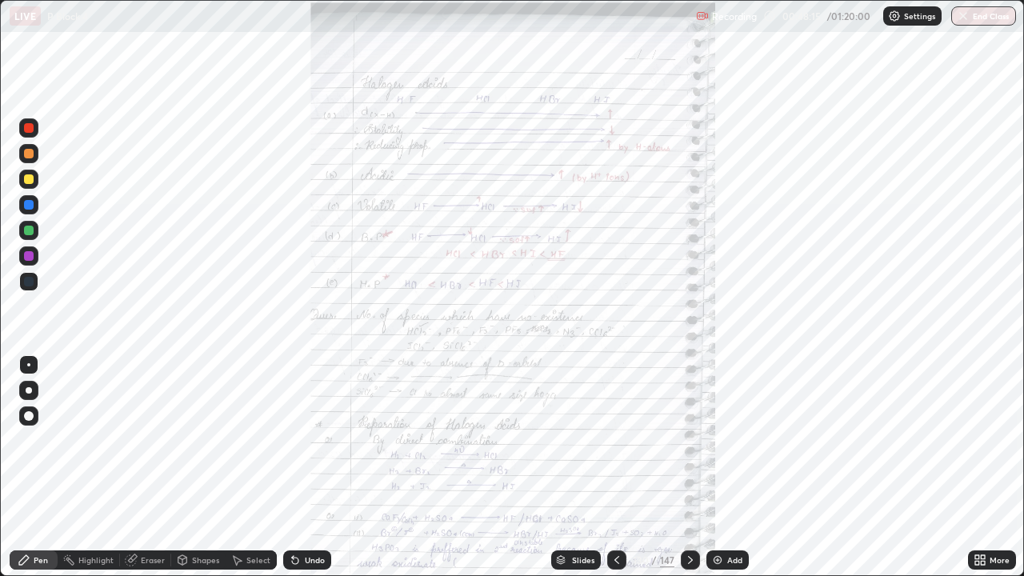
click at [689, 467] on icon at bounding box center [690, 560] width 5 height 8
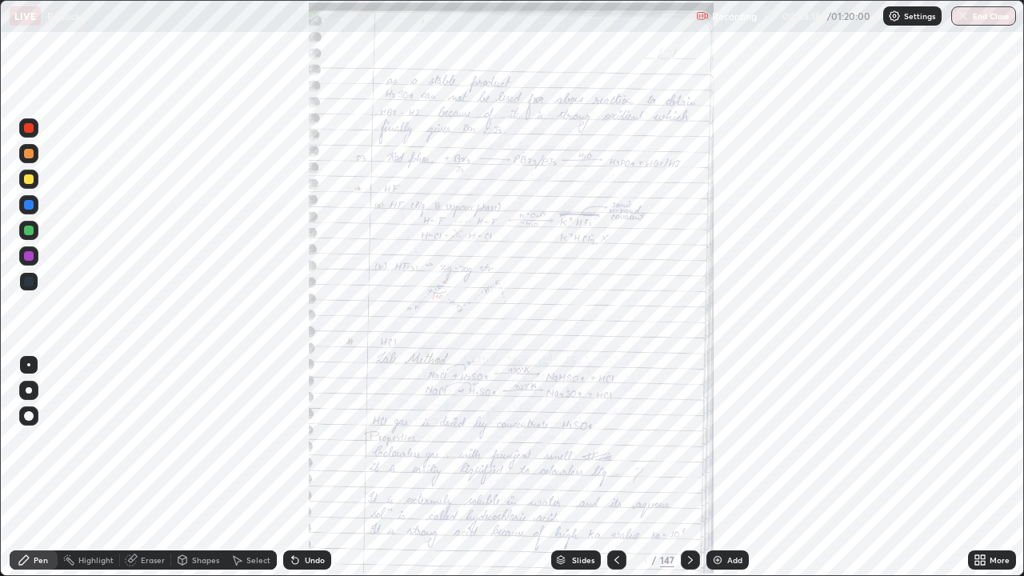
click at [690, 467] on div at bounding box center [690, 559] width 19 height 19
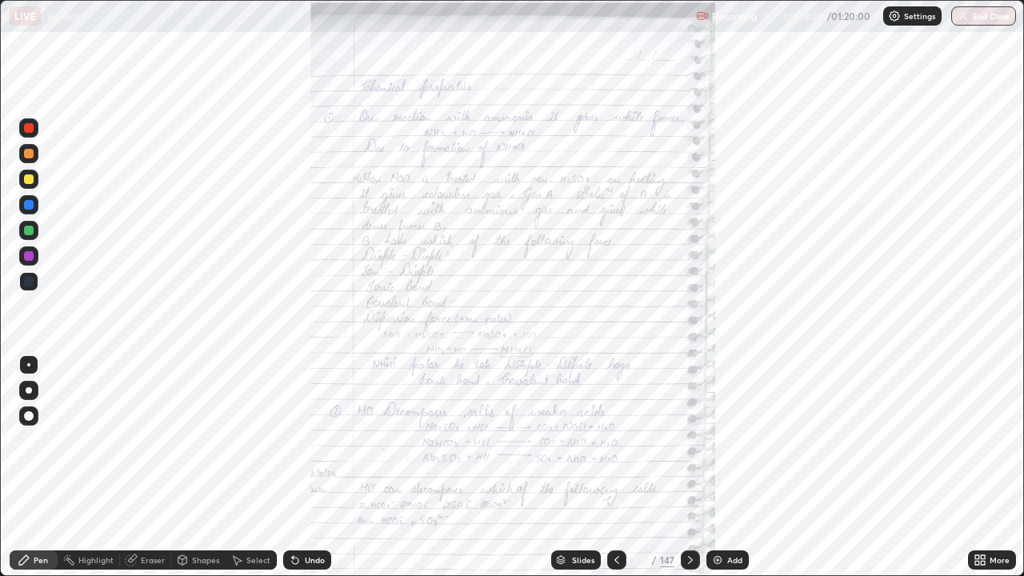
click at [689, 467] on icon at bounding box center [690, 559] width 13 height 13
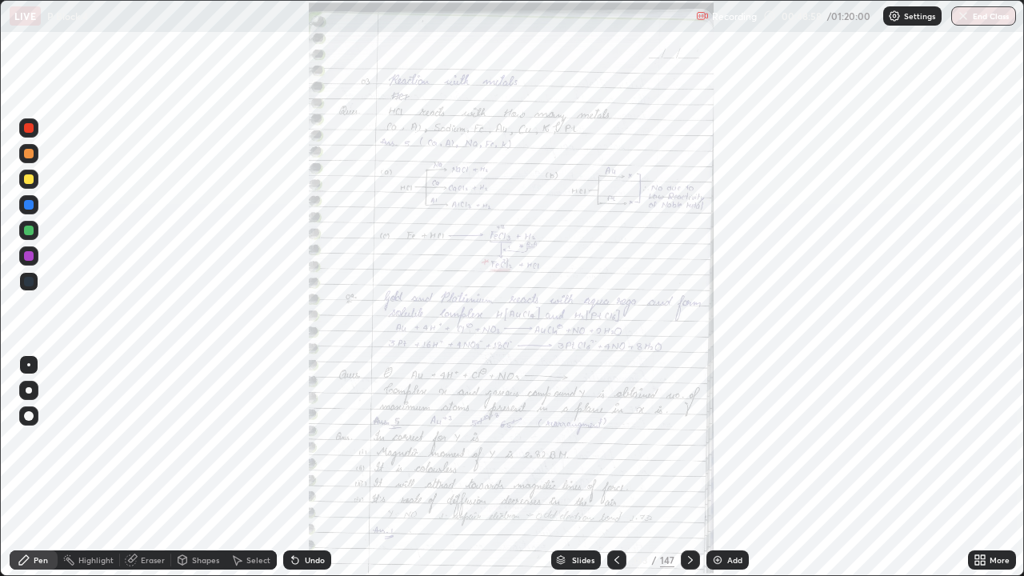
click at [687, 467] on icon at bounding box center [690, 559] width 13 height 13
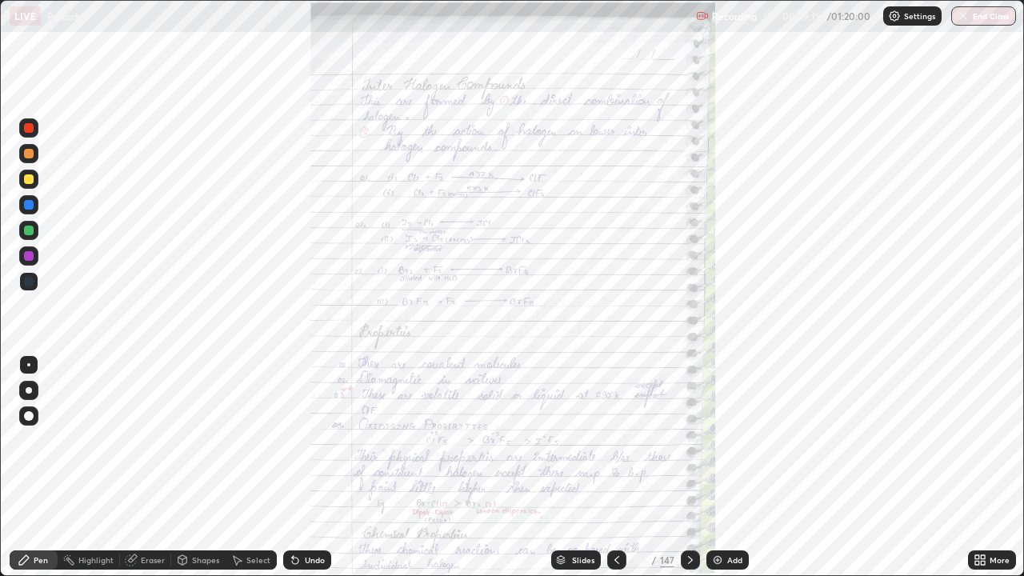
click at [976, 467] on icon at bounding box center [977, 557] width 4 height 4
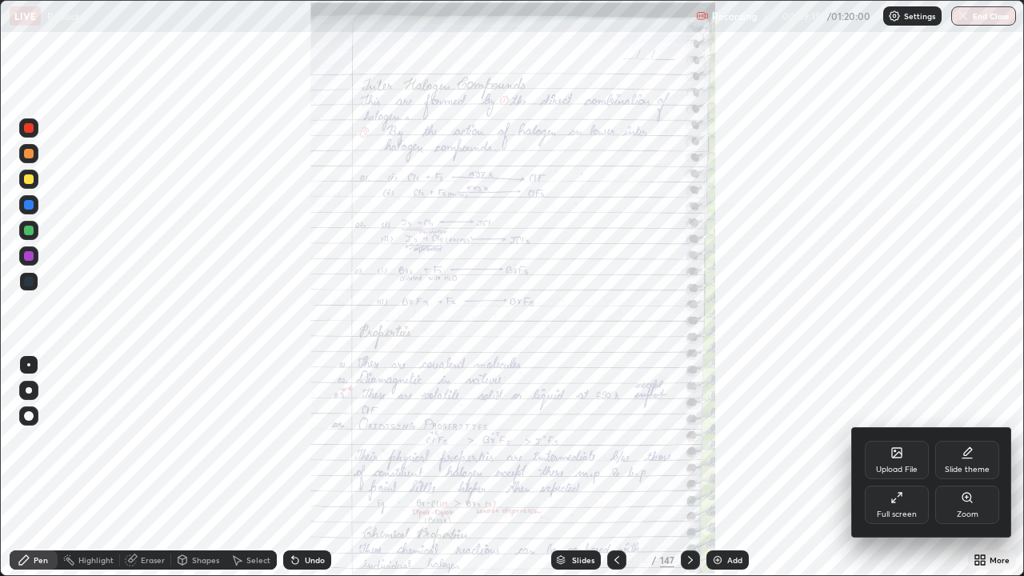
click at [957, 467] on div "Zoom" at bounding box center [967, 504] width 64 height 38
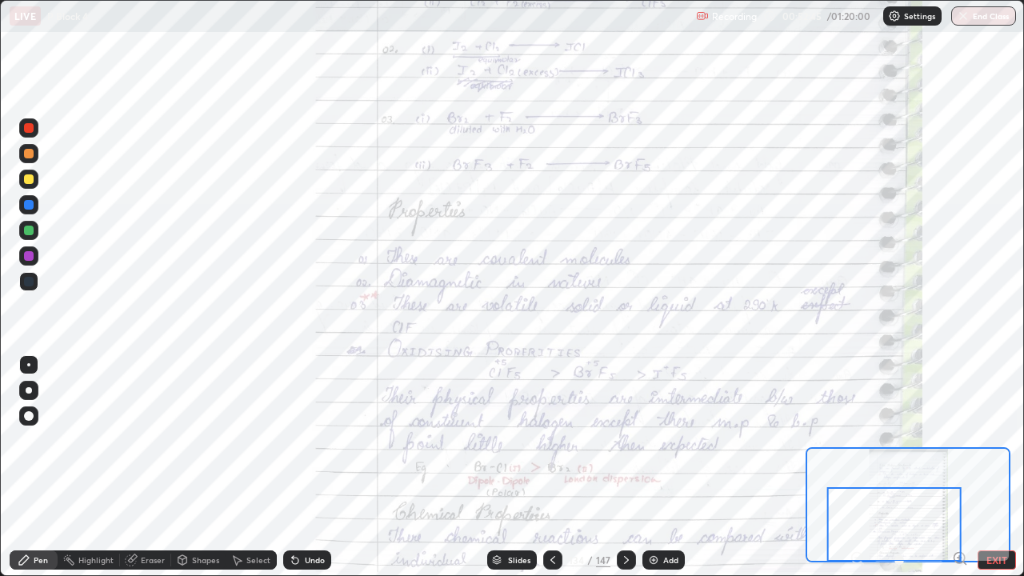
click at [624, 467] on icon at bounding box center [626, 559] width 13 height 13
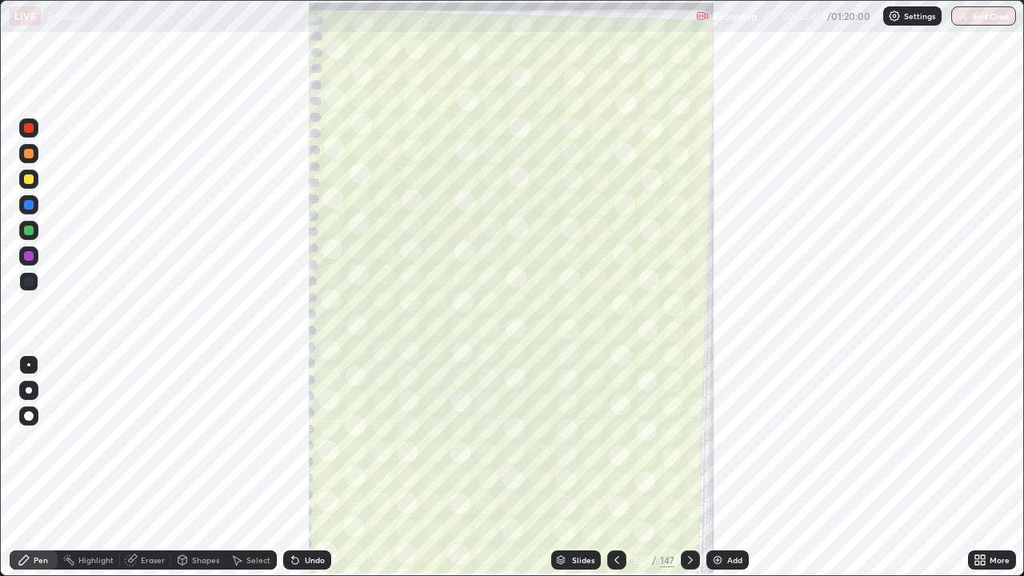
click at [681, 467] on div at bounding box center [690, 559] width 19 height 19
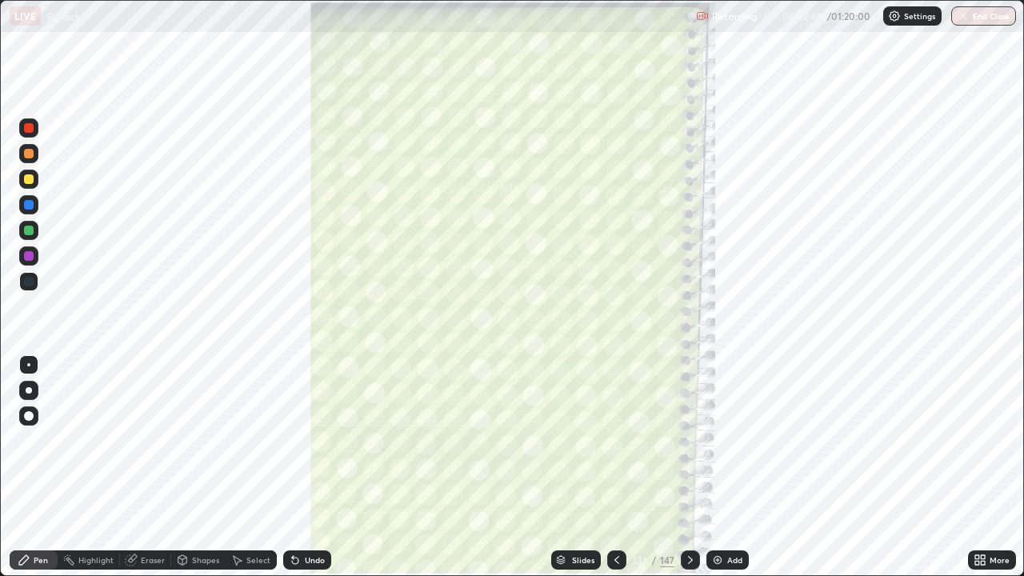
click at [681, 467] on div at bounding box center [690, 559] width 19 height 19
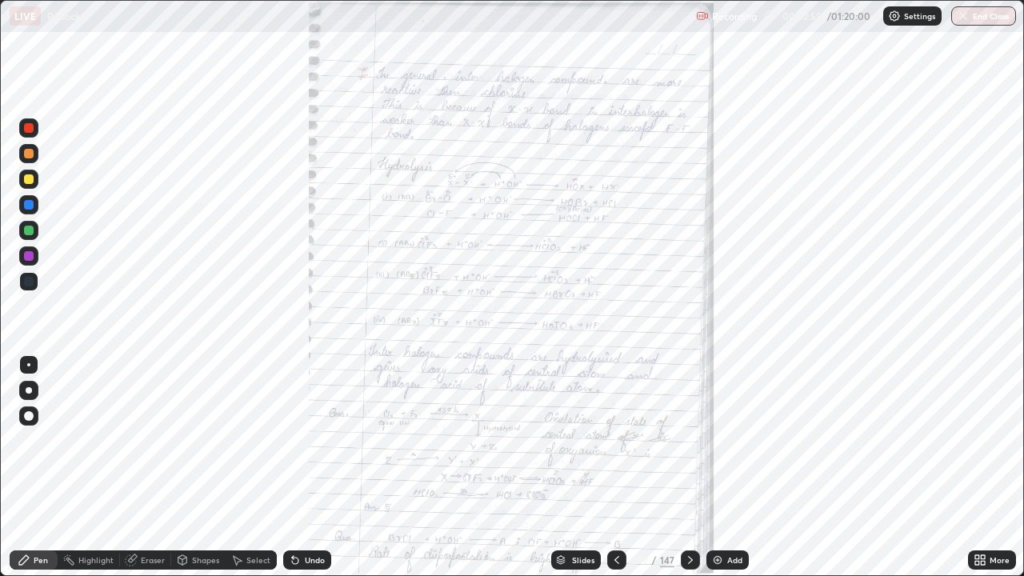
click at [976, 467] on icon at bounding box center [977, 557] width 4 height 4
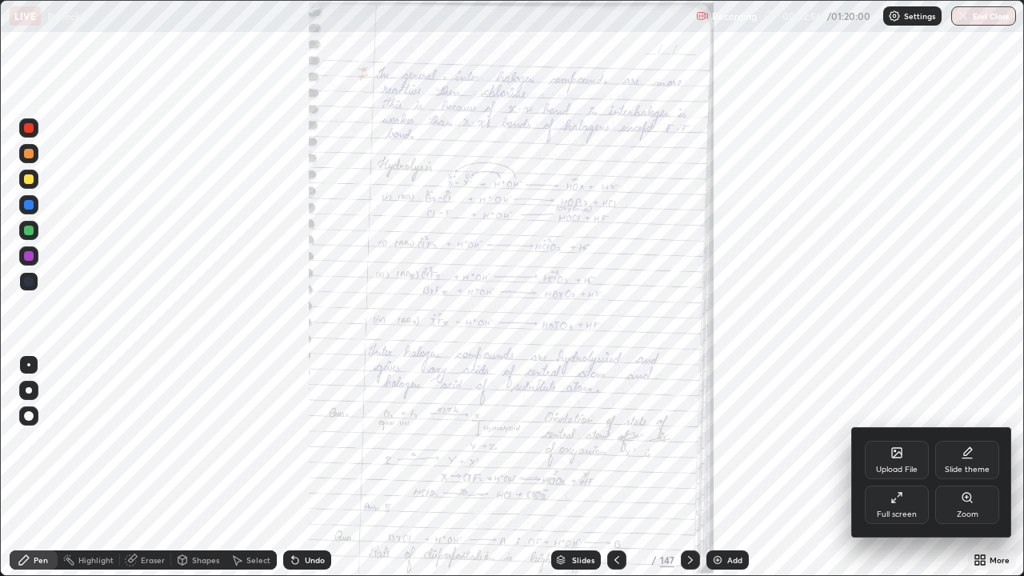
click at [968, 467] on icon at bounding box center [966, 497] width 13 height 13
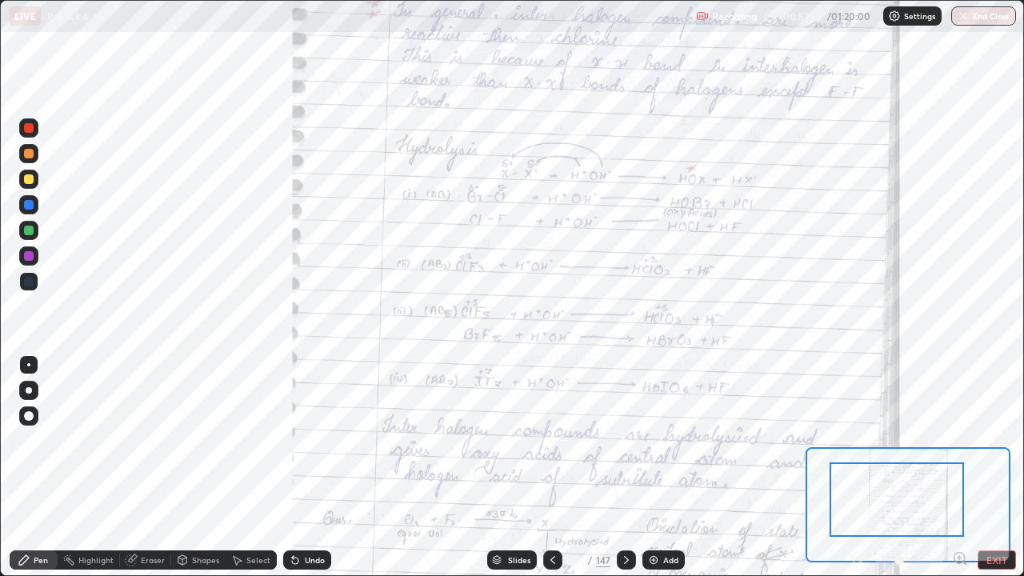
click at [153, 467] on div "Eraser" at bounding box center [153, 560] width 24 height 8
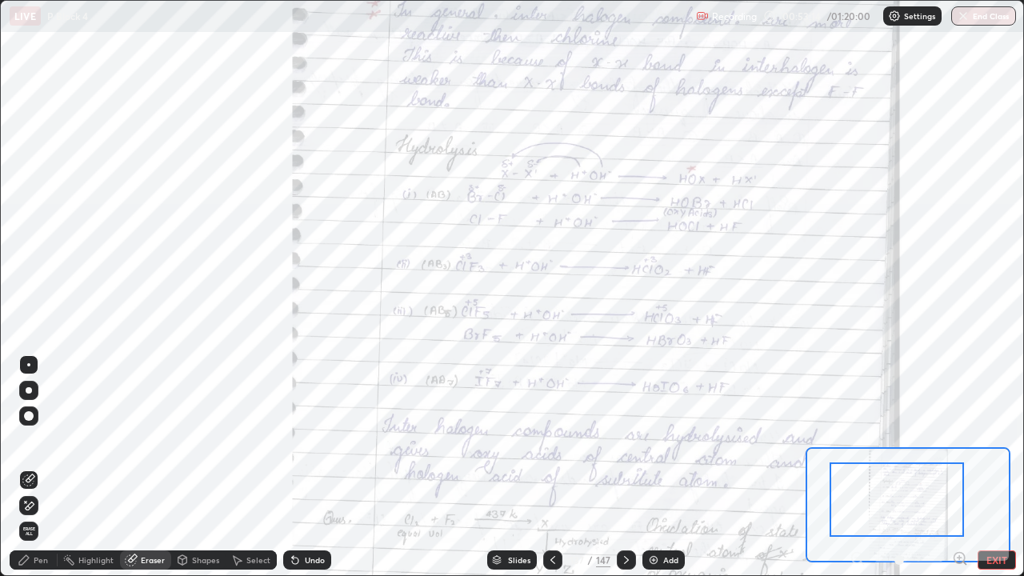
click at [42, 467] on div "Pen" at bounding box center [41, 560] width 14 height 8
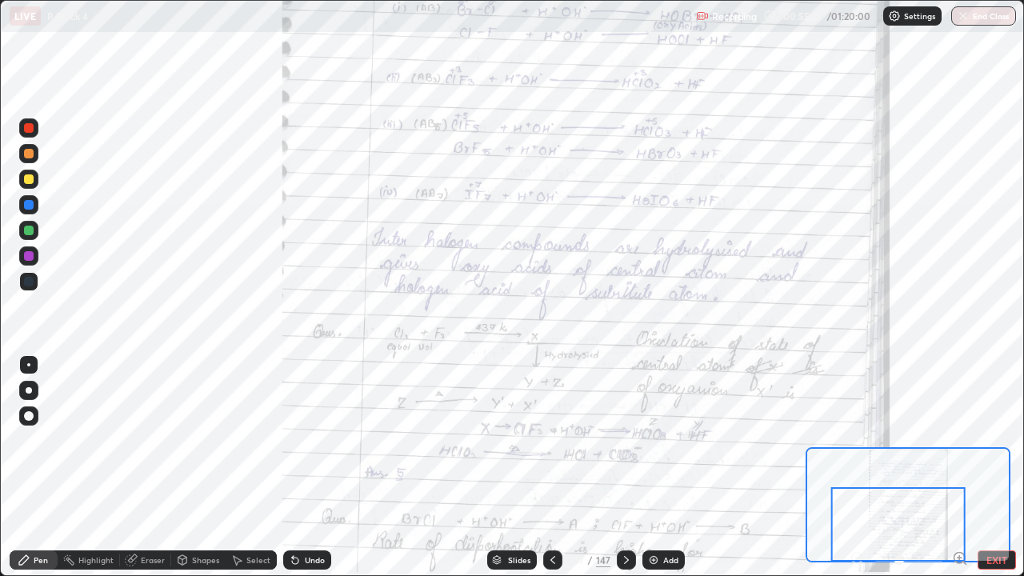
click at [625, 467] on icon at bounding box center [626, 560] width 5 height 8
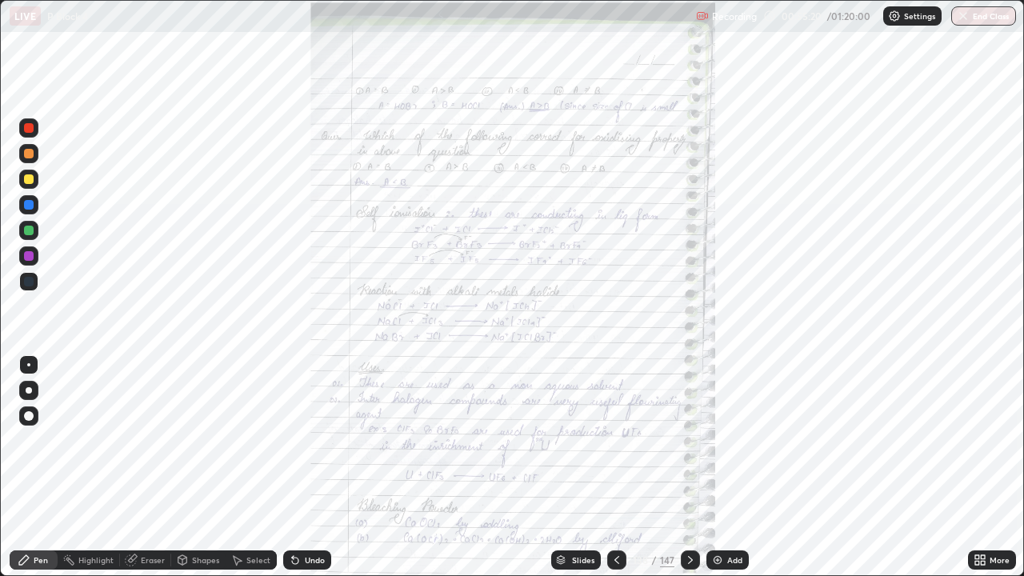
click at [978, 467] on icon at bounding box center [977, 557] width 4 height 4
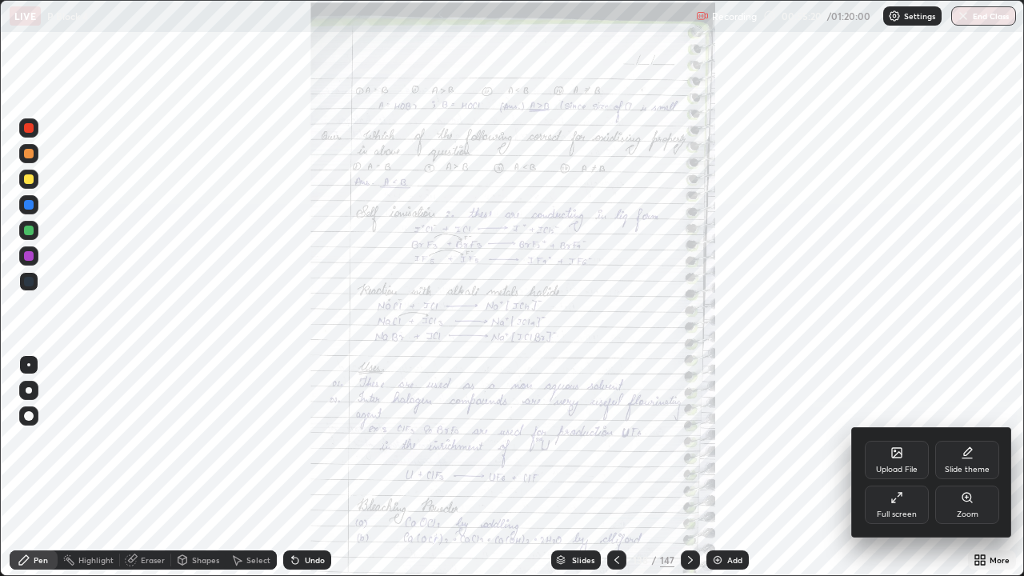
click at [958, 467] on div "Zoom" at bounding box center [967, 504] width 64 height 38
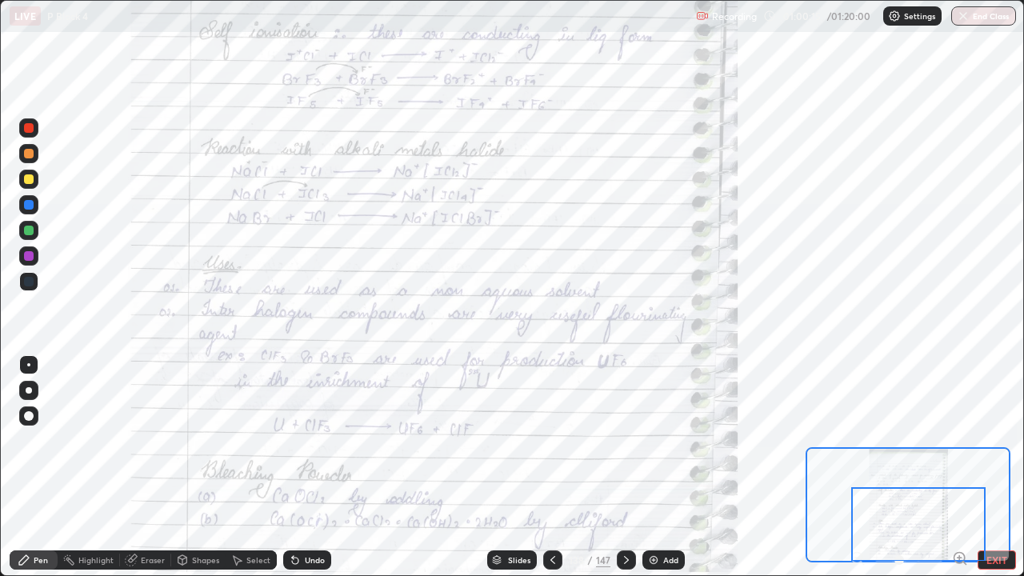
click at [624, 467] on icon at bounding box center [626, 559] width 13 height 13
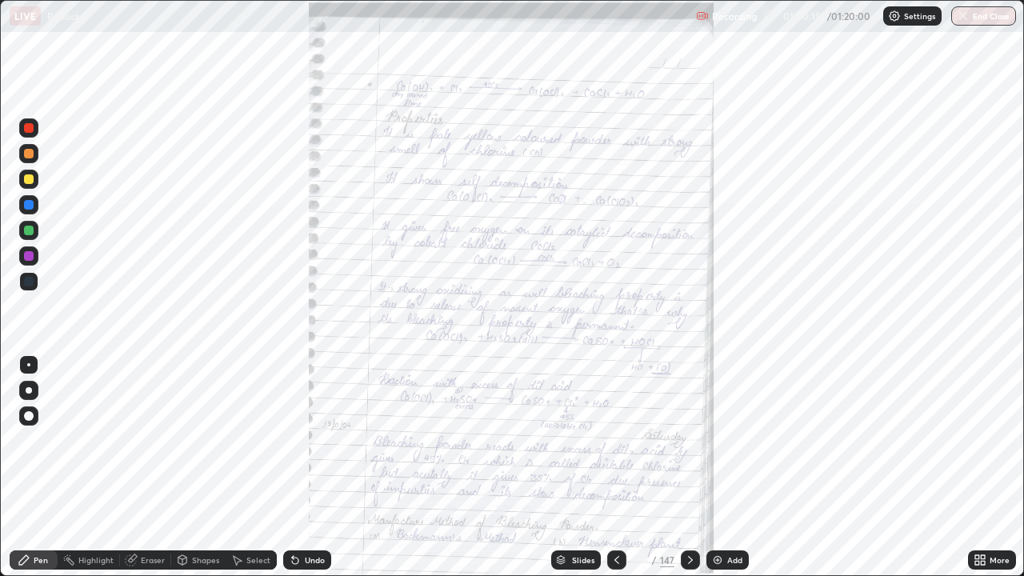
click at [615, 467] on icon at bounding box center [616, 559] width 13 height 13
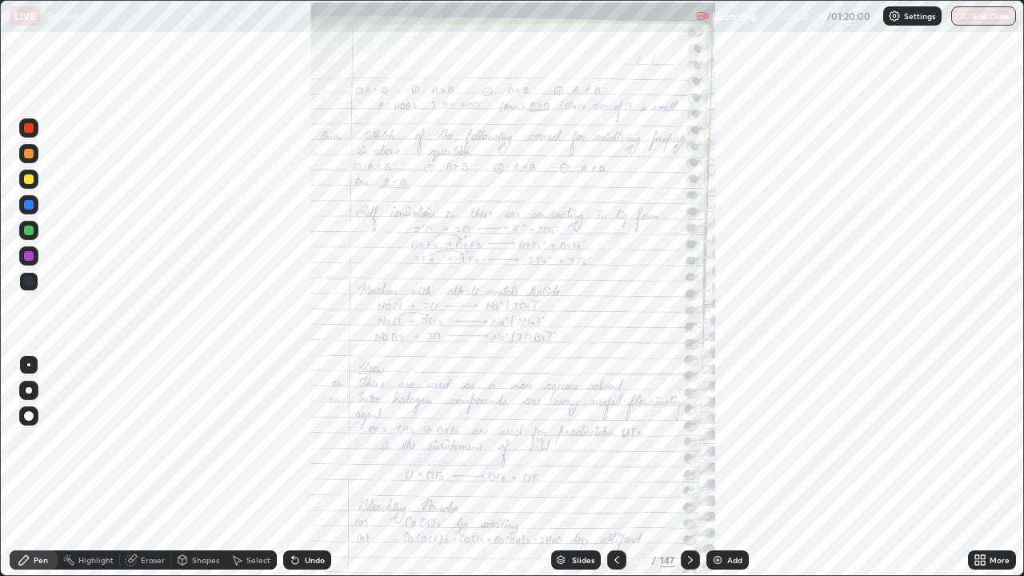
click at [975, 467] on icon at bounding box center [977, 557] width 4 height 4
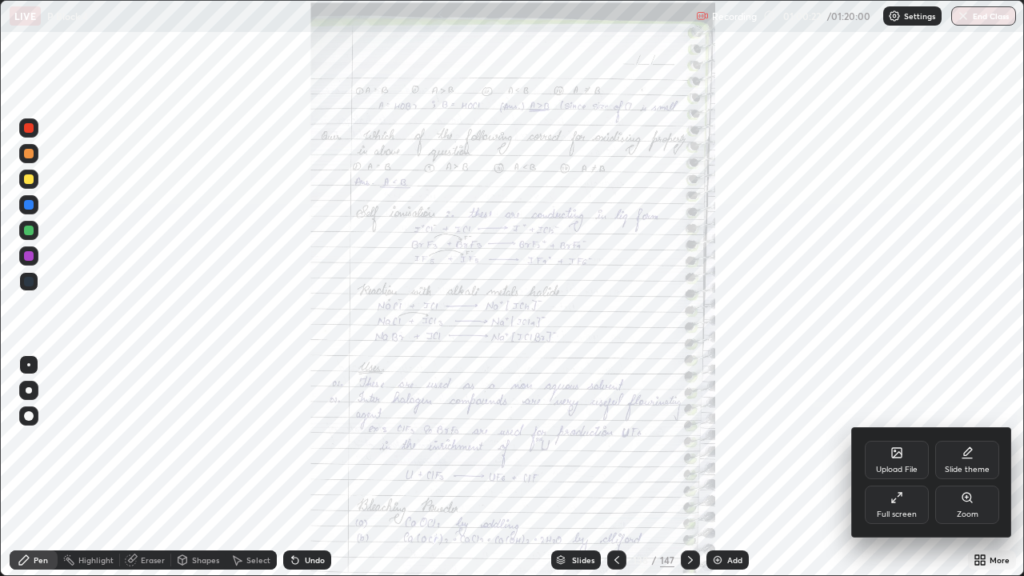
click at [904, 467] on div "Full screen" at bounding box center [896, 504] width 64 height 38
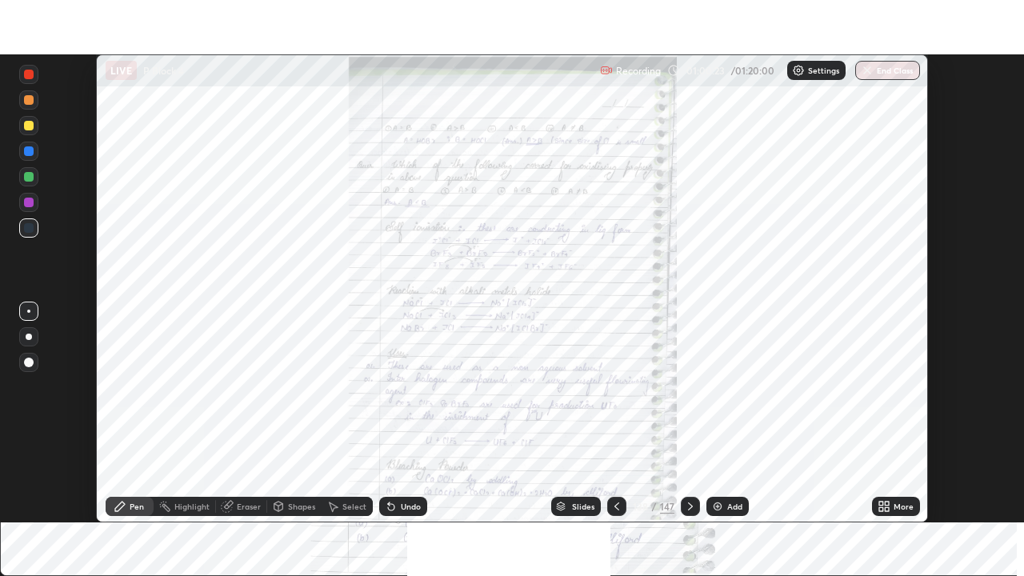
scroll to position [79504, 78948]
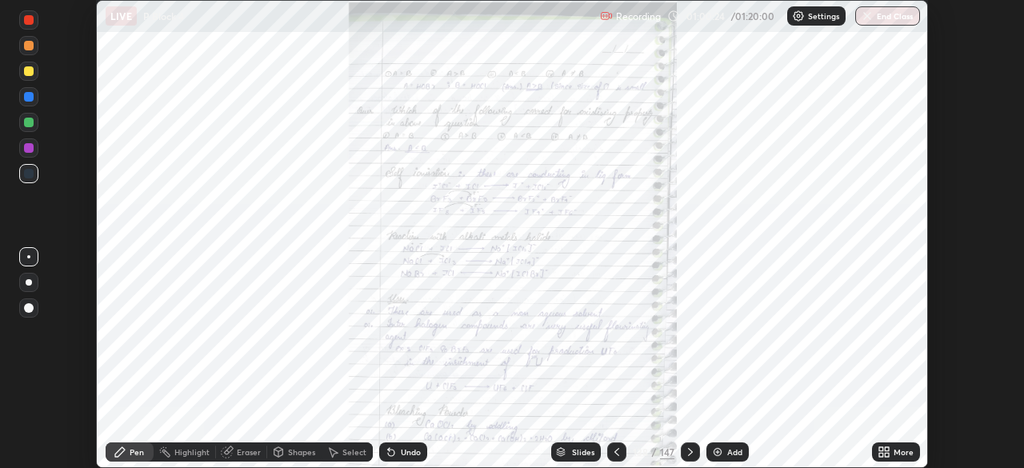
click at [884, 447] on icon at bounding box center [886, 449] width 4 height 4
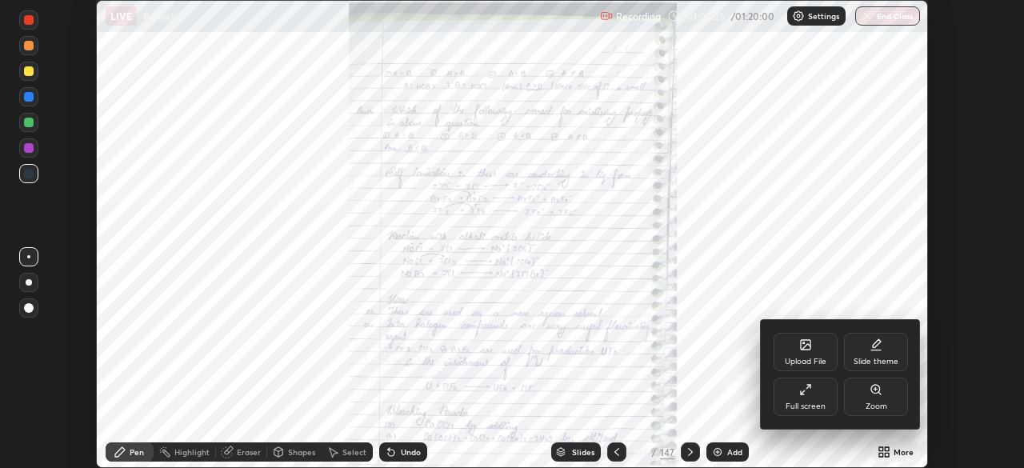
click at [816, 396] on div "Full screen" at bounding box center [805, 396] width 64 height 38
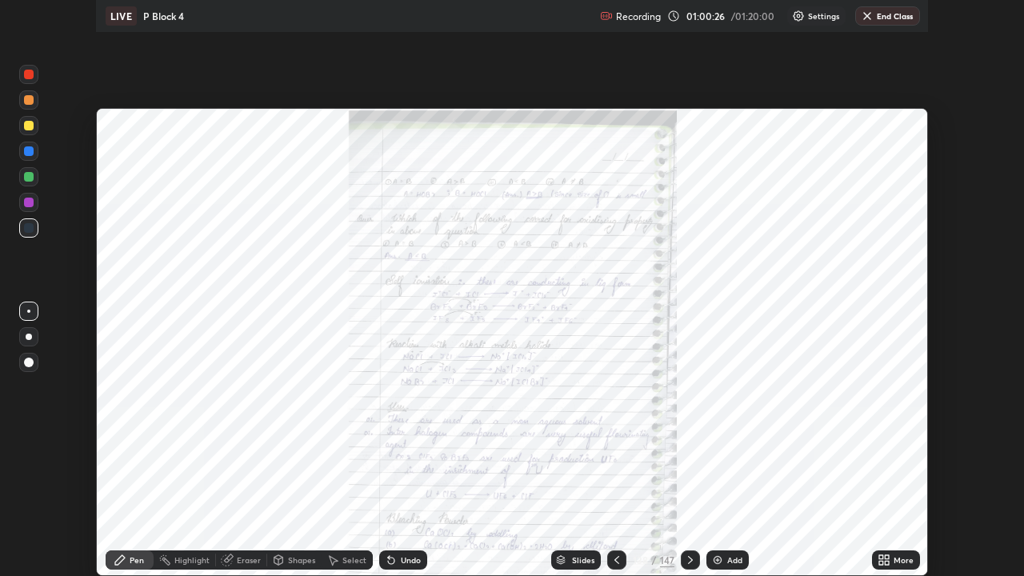
scroll to position [576, 1024]
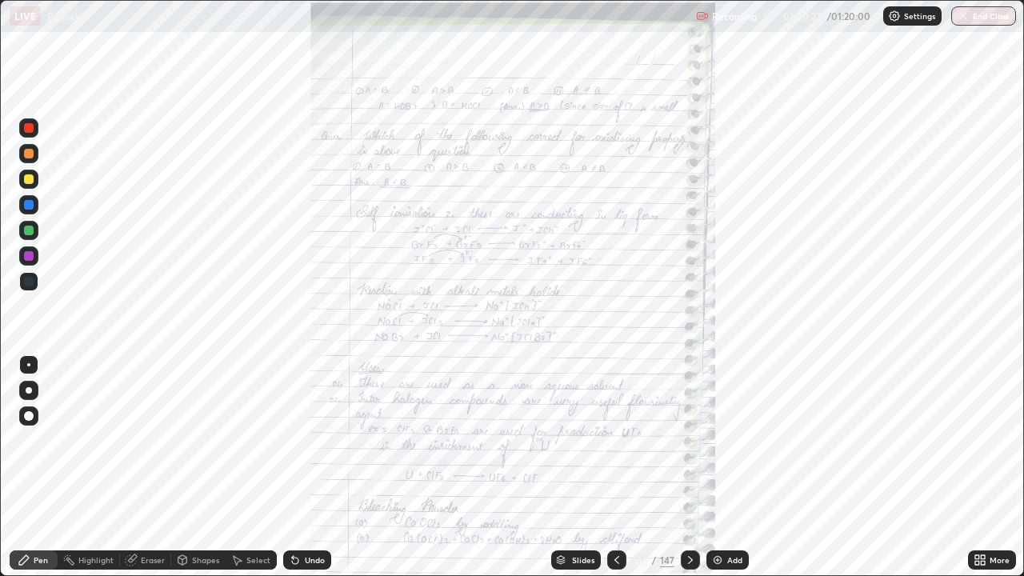
click at [982, 467] on icon at bounding box center [982, 563] width 4 height 4
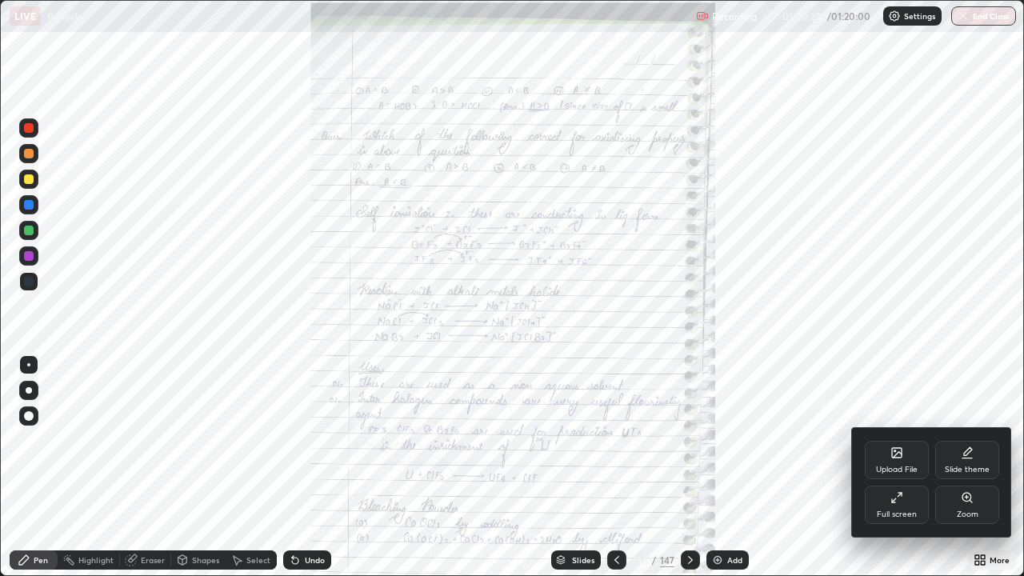
click at [966, 467] on div "Zoom" at bounding box center [967, 514] width 22 height 8
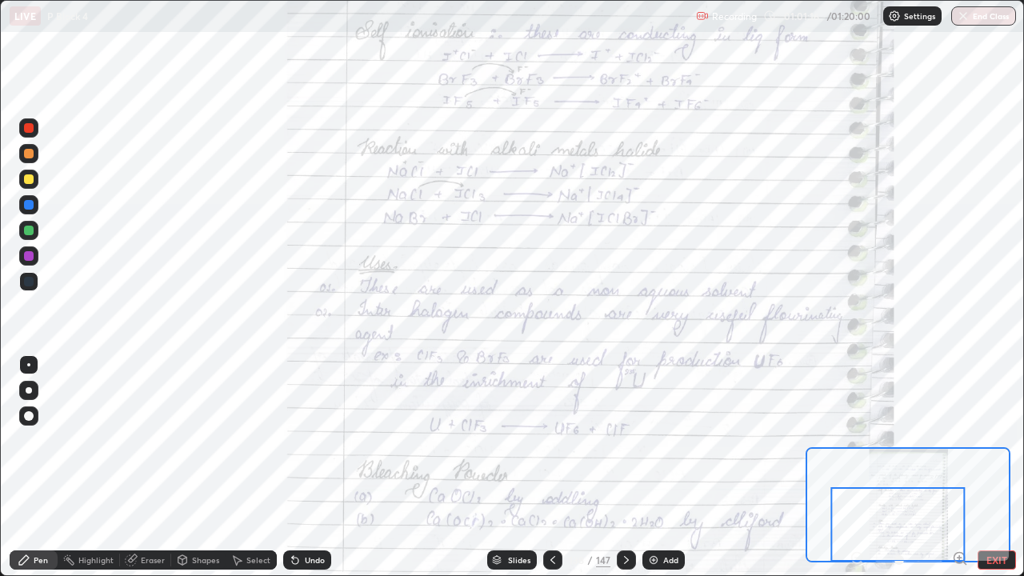
click at [624, 467] on icon at bounding box center [626, 559] width 13 height 13
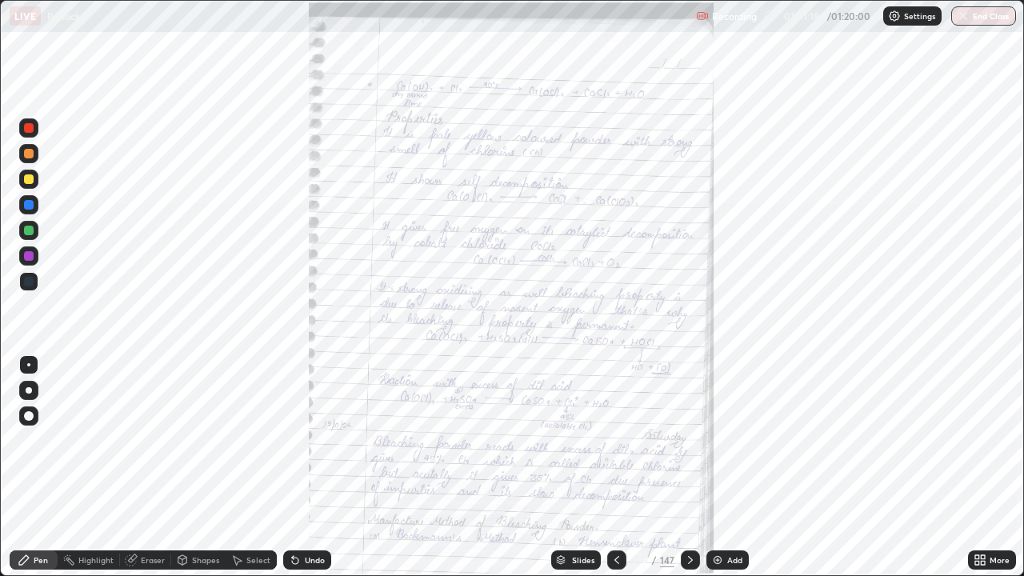
click at [976, 467] on icon at bounding box center [977, 557] width 4 height 4
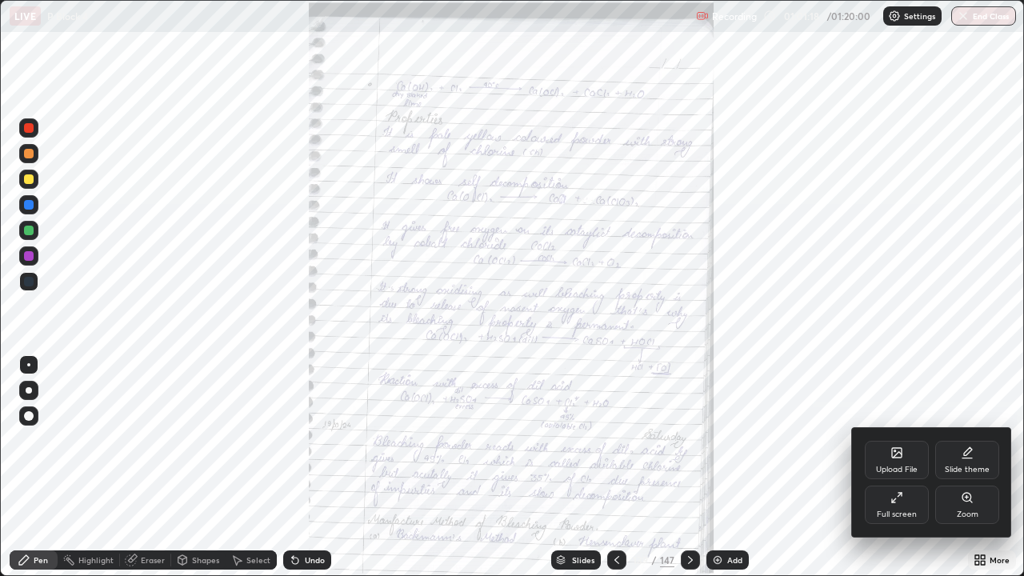
click at [962, 467] on icon at bounding box center [966, 497] width 13 height 13
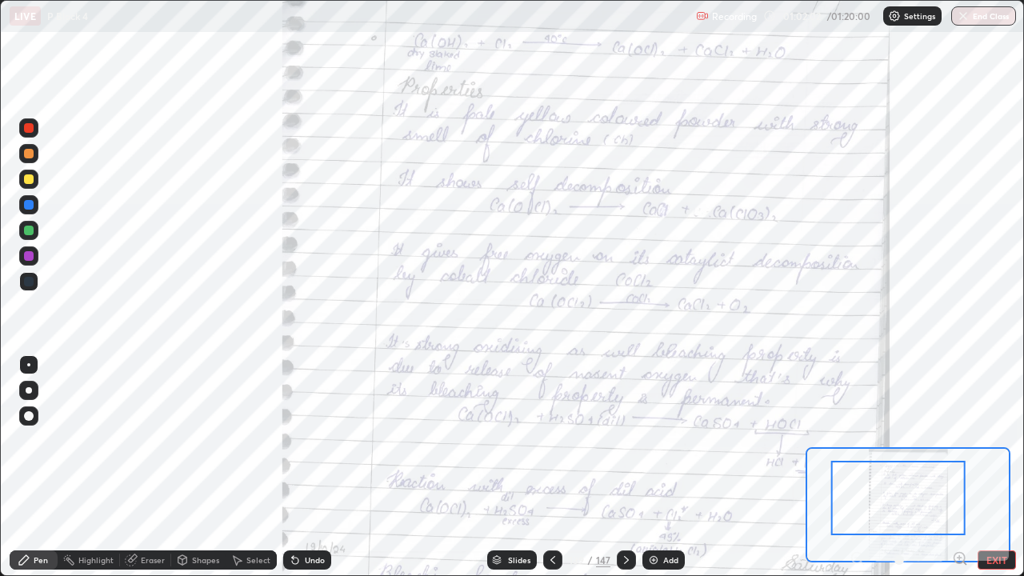
click at [152, 467] on div "Eraser" at bounding box center [153, 560] width 24 height 8
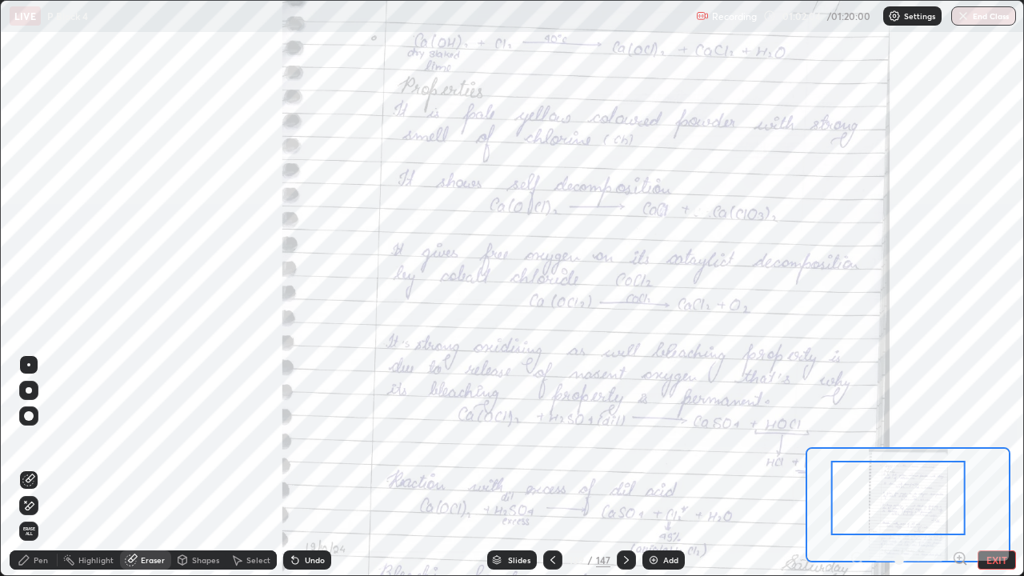
click at [46, 467] on div "Pen" at bounding box center [34, 559] width 48 height 19
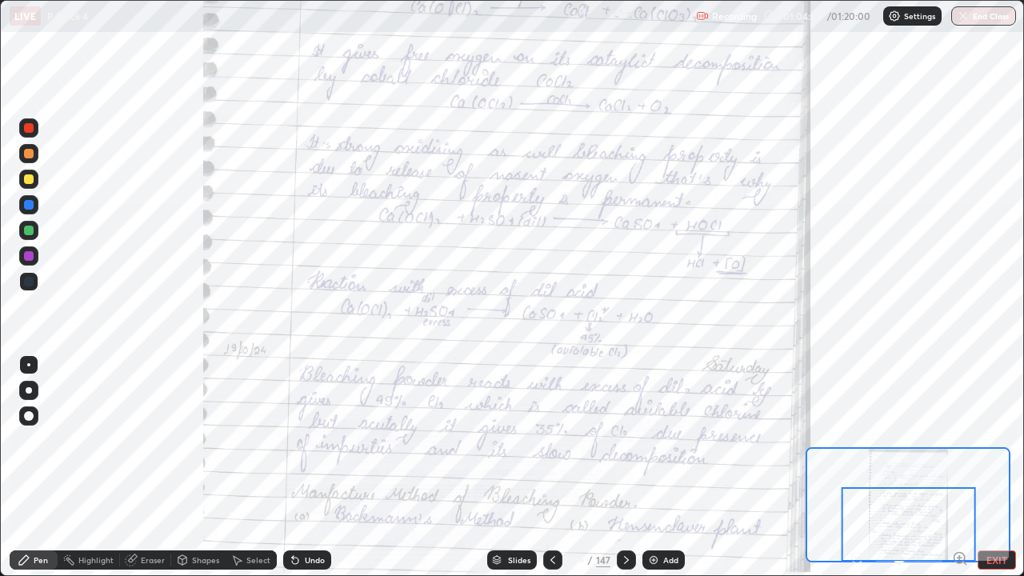
click at [622, 467] on icon at bounding box center [626, 559] width 13 height 13
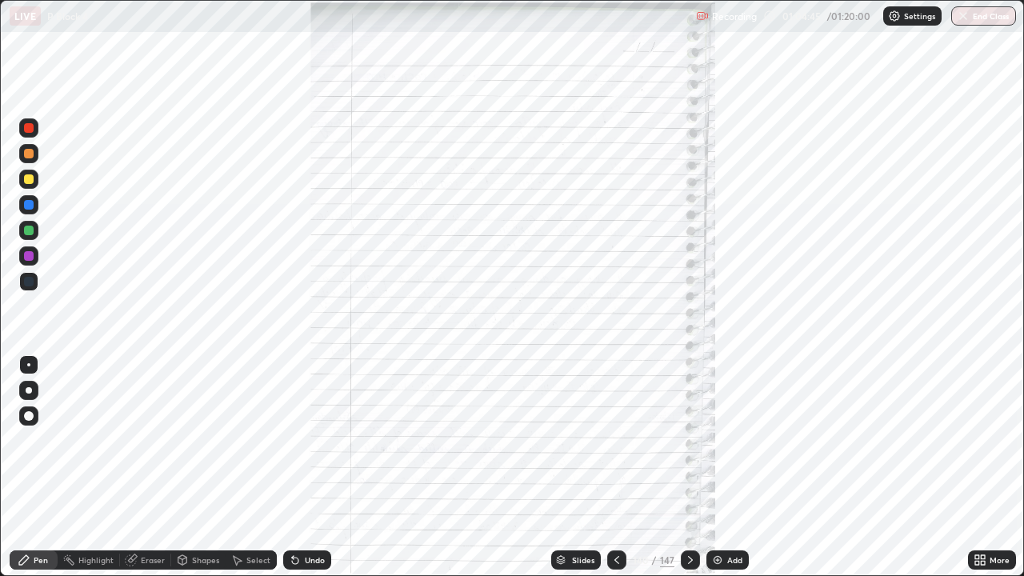
click at [613, 467] on icon at bounding box center [616, 559] width 13 height 13
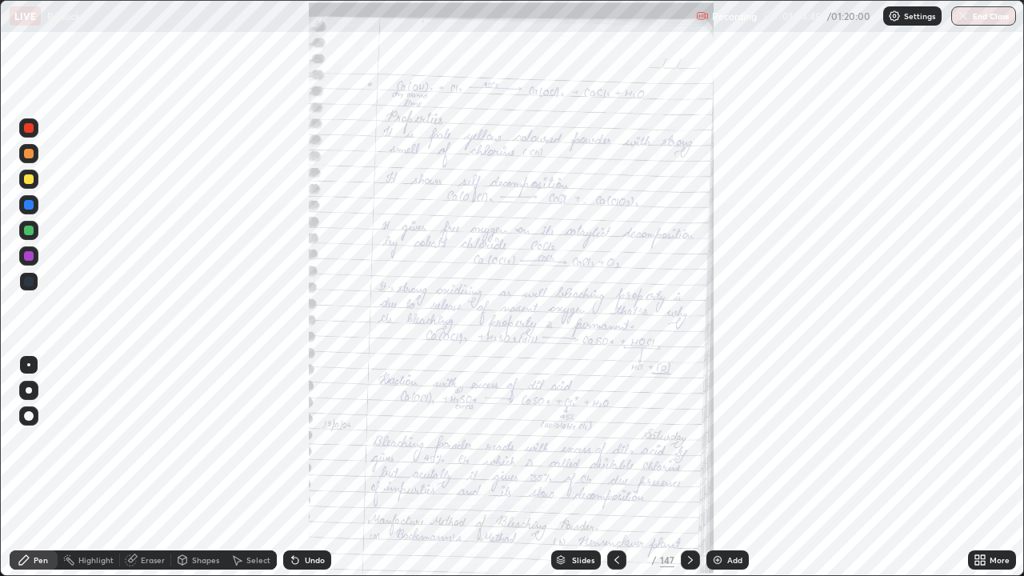
click at [613, 467] on div at bounding box center [616, 559] width 19 height 19
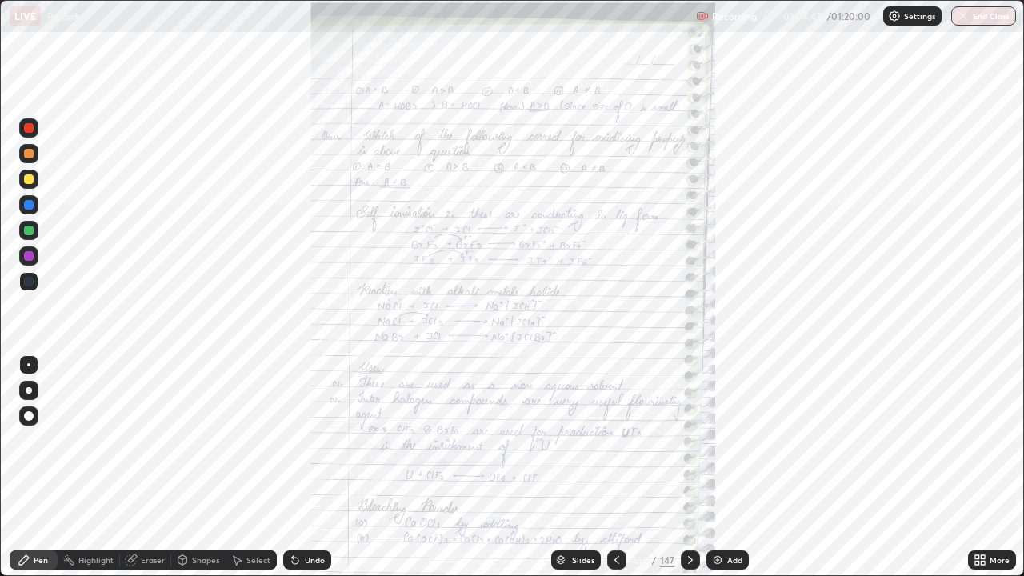
click at [685, 467] on icon at bounding box center [690, 559] width 13 height 13
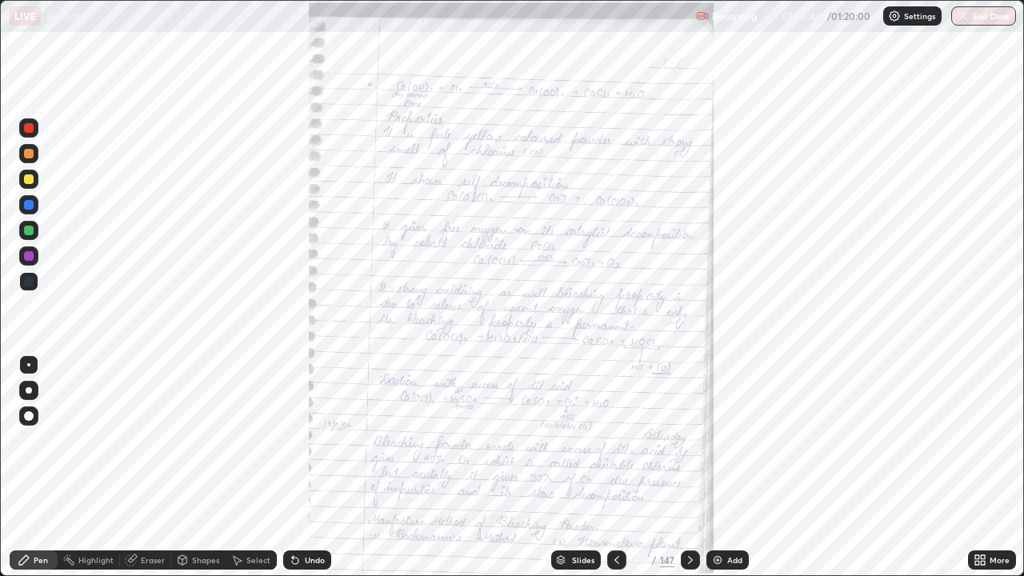
click at [688, 467] on icon at bounding box center [690, 559] width 13 height 13
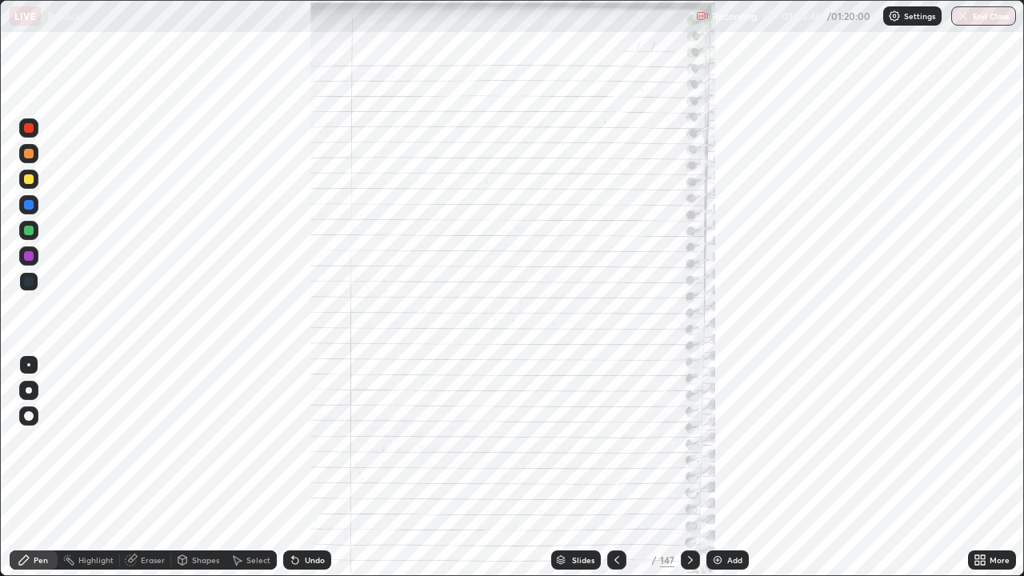
click at [686, 467] on icon at bounding box center [690, 559] width 13 height 13
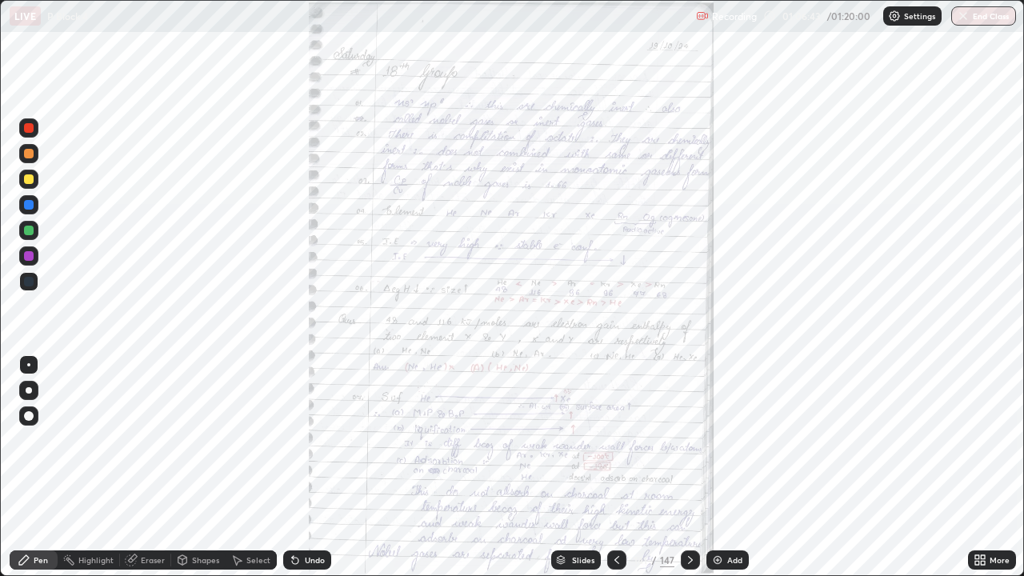
click at [976, 467] on icon at bounding box center [977, 557] width 4 height 4
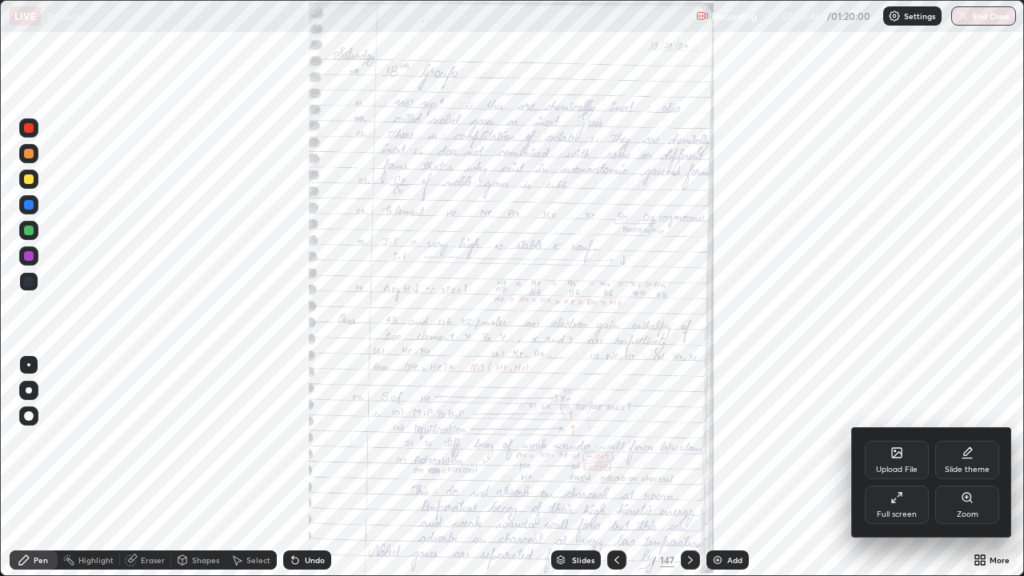
click at [957, 467] on div "Zoom" at bounding box center [967, 504] width 64 height 38
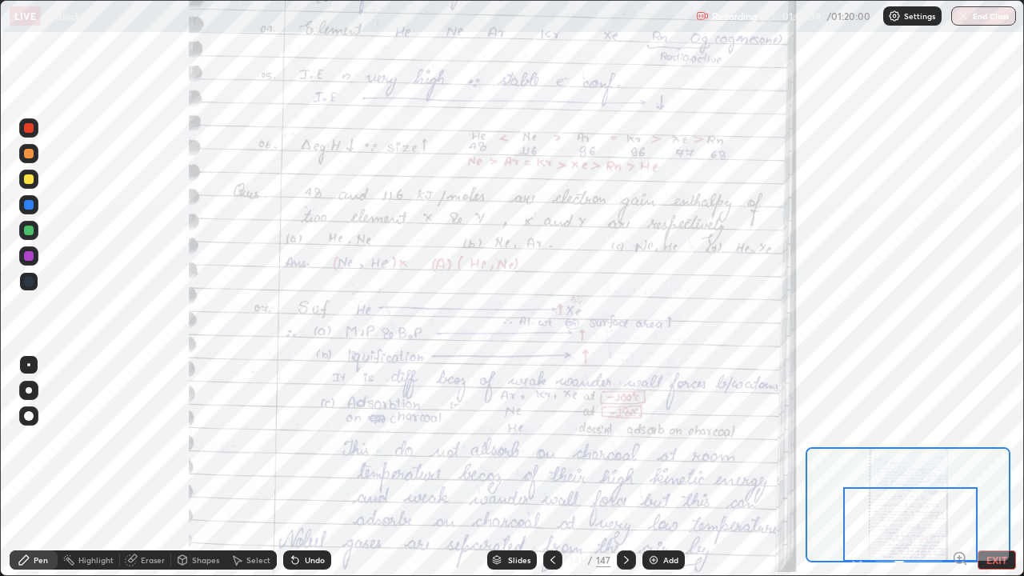
click at [30, 231] on div at bounding box center [29, 231] width 10 height 10
click at [31, 230] on div at bounding box center [29, 231] width 10 height 10
click at [32, 289] on div at bounding box center [28, 281] width 19 height 19
click at [31, 290] on div at bounding box center [28, 281] width 19 height 19
click at [630, 467] on div at bounding box center [626, 560] width 19 height 32
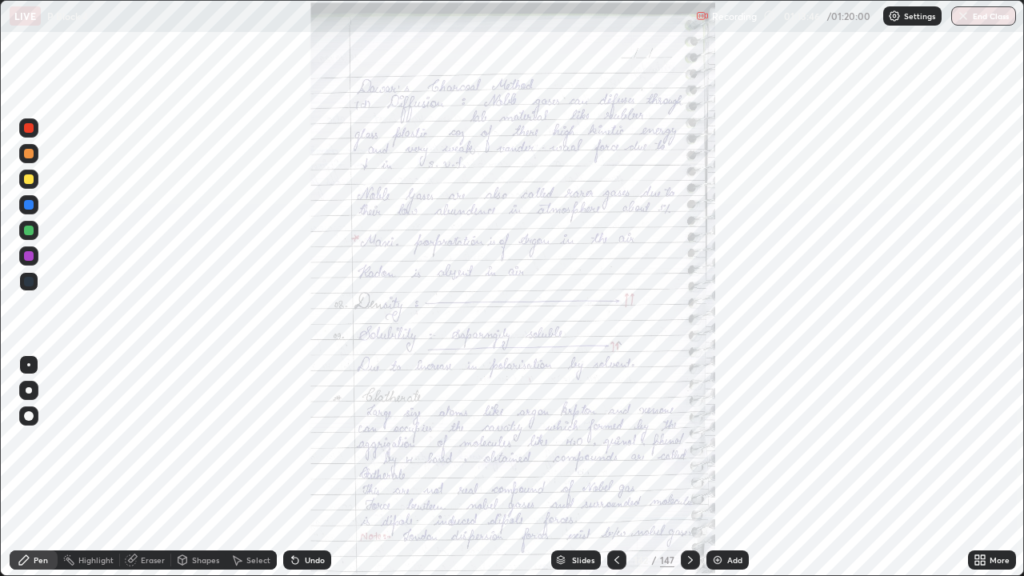
click at [588, 467] on div "Slides" at bounding box center [576, 559] width 50 height 19
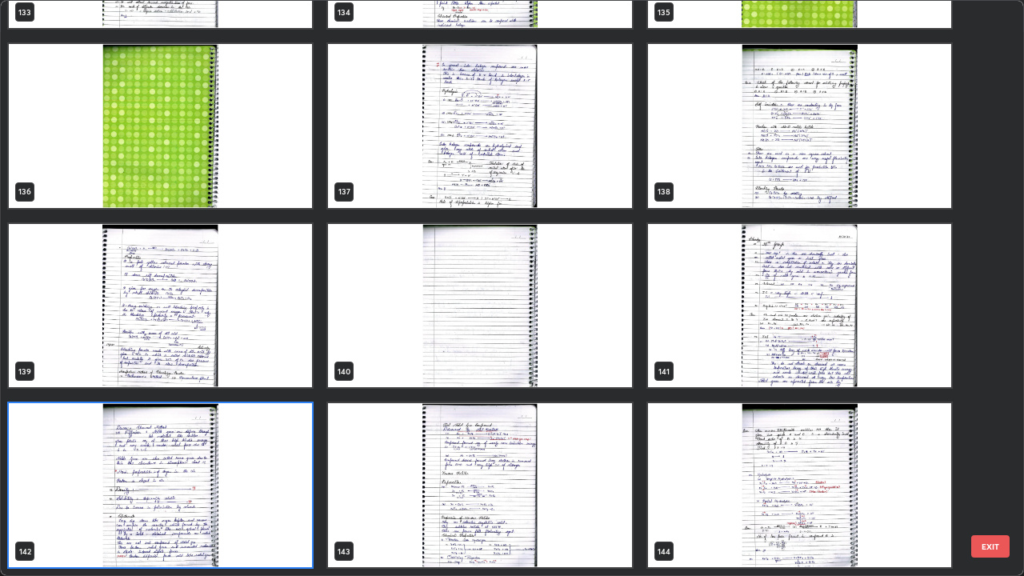
scroll to position [569, 1014]
click at [988, 467] on button "EXIT" at bounding box center [990, 546] width 38 height 22
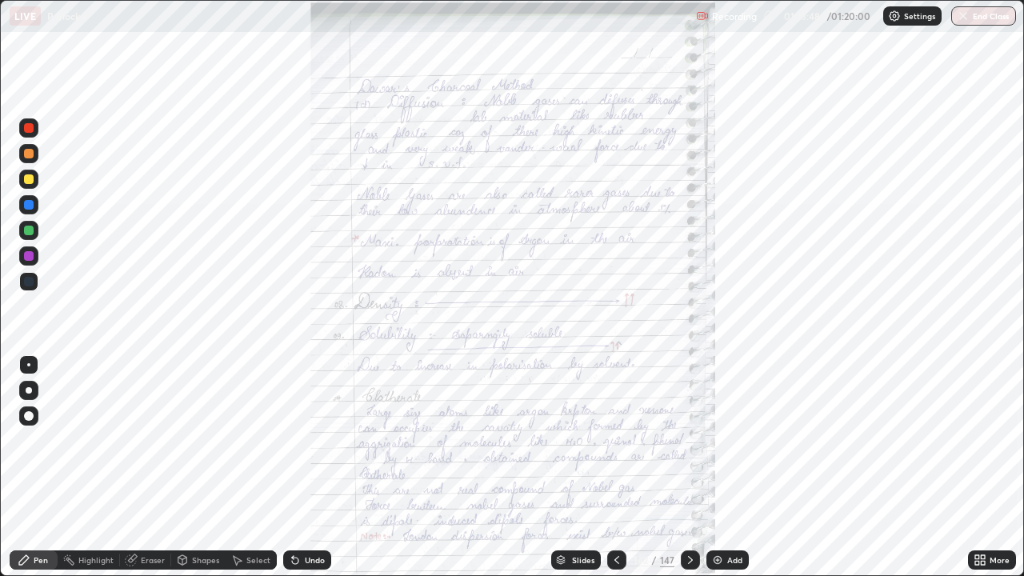
click at [972, 19] on button "End Class" at bounding box center [983, 15] width 65 height 19
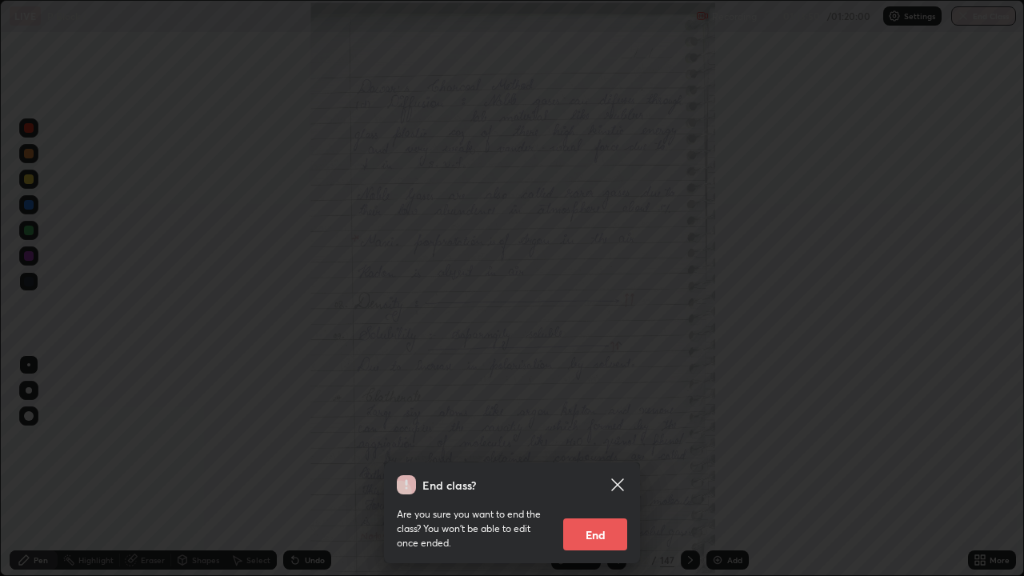
click at [617, 467] on button "End" at bounding box center [595, 534] width 64 height 32
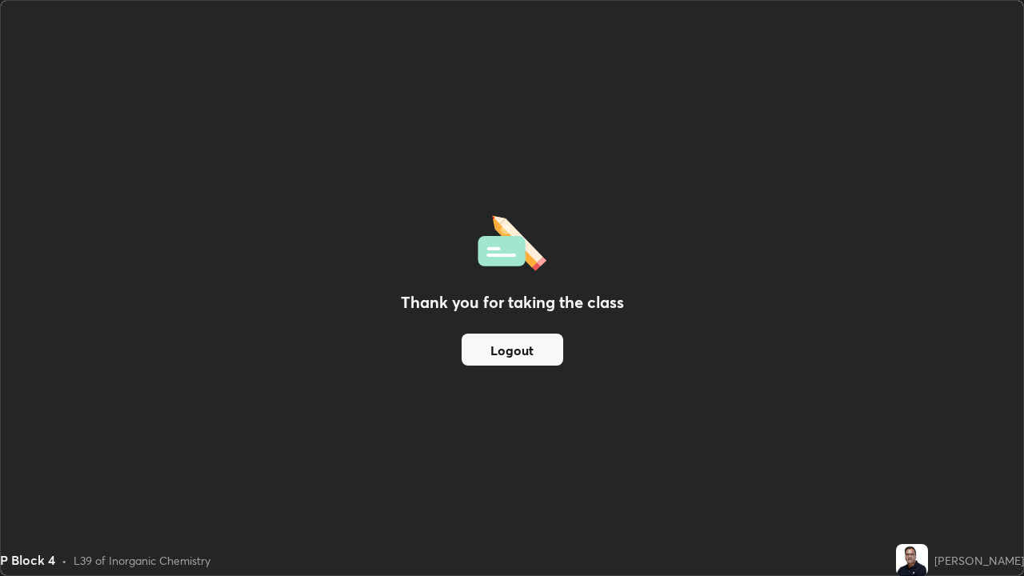
click at [545, 347] on button "Logout" at bounding box center [512, 349] width 102 height 32
